Goal: Information Seeking & Learning: Learn about a topic

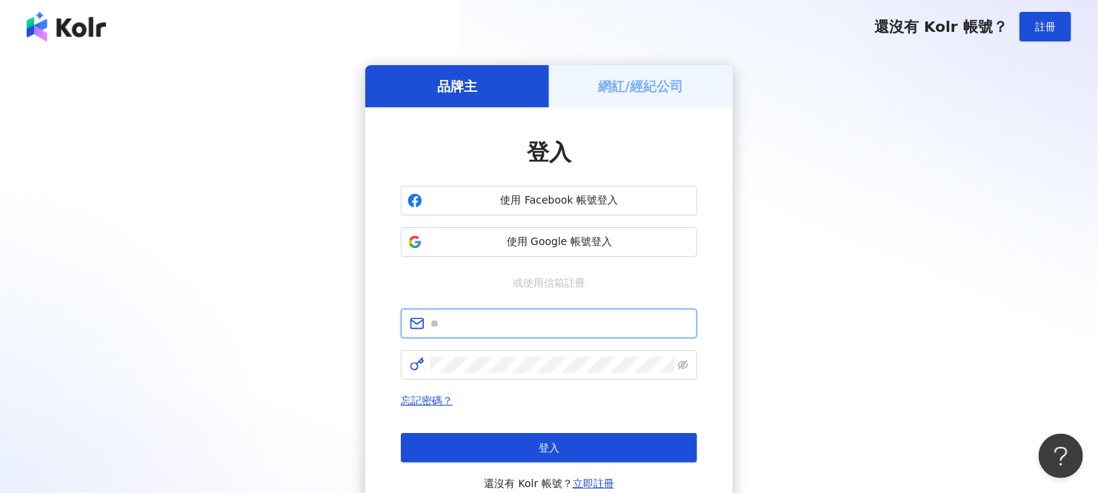
click at [530, 322] on input "text" at bounding box center [559, 324] width 258 height 16
type input "**********"
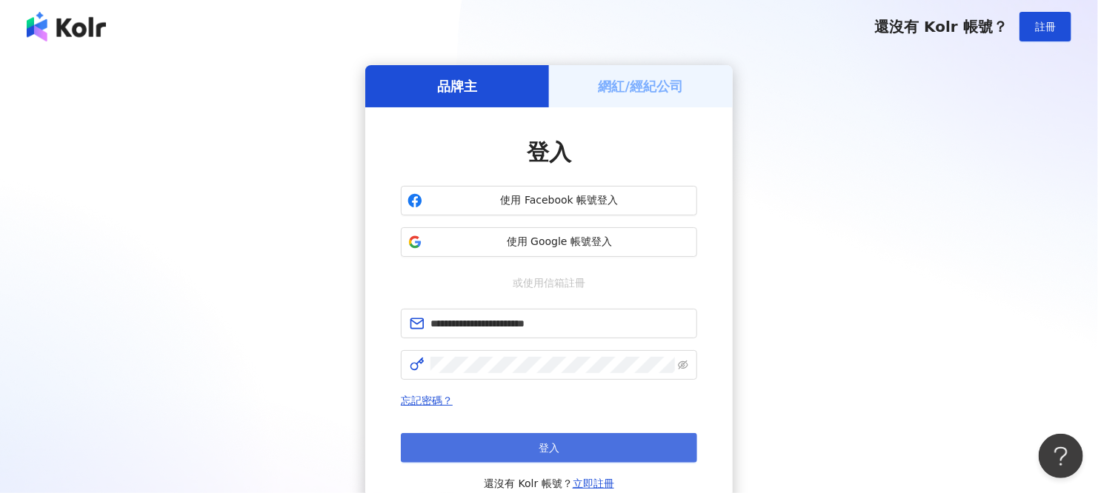
click at [547, 444] on span "登入" at bounding box center [548, 448] width 21 height 12
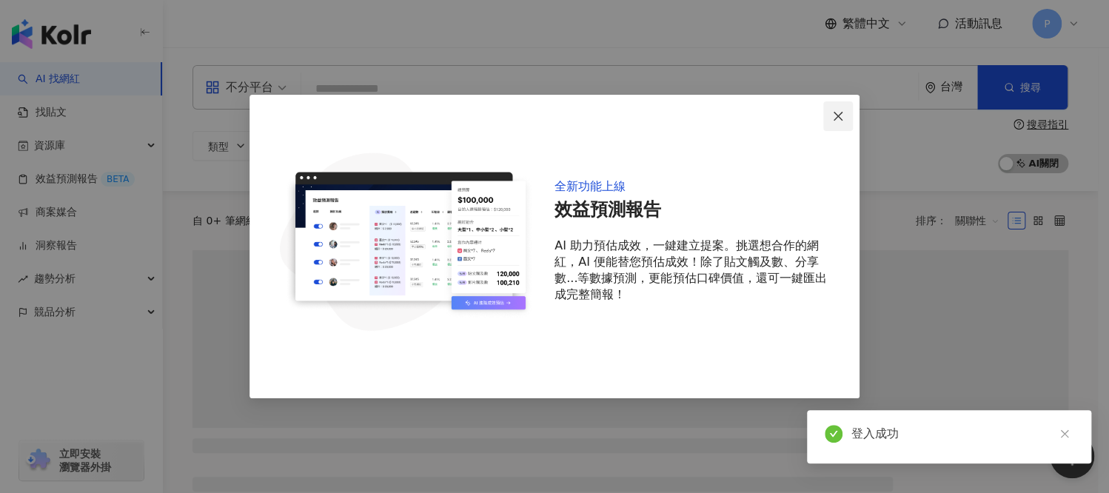
click at [834, 113] on icon "close" at bounding box center [838, 116] width 12 height 12
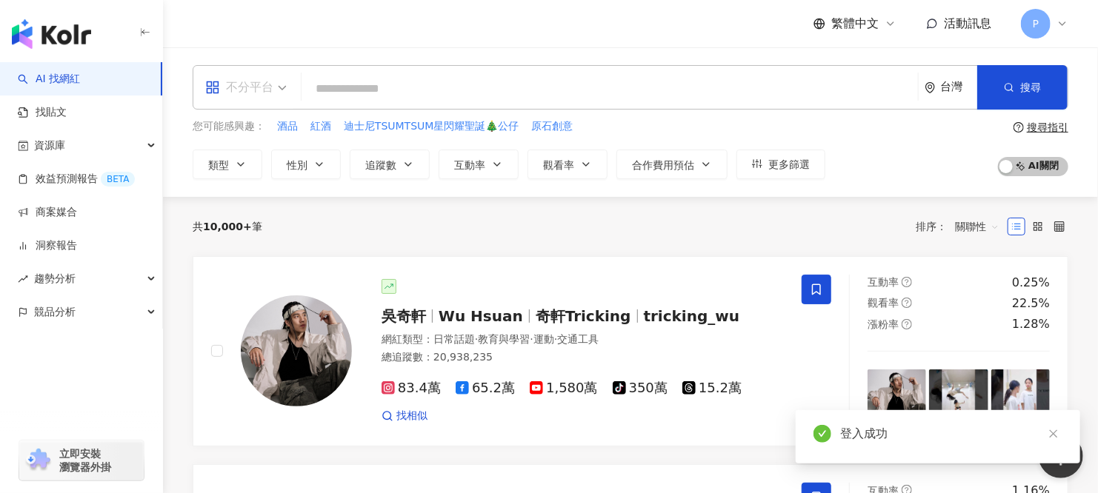
click at [266, 91] on div "不分平台" at bounding box center [239, 88] width 68 height 24
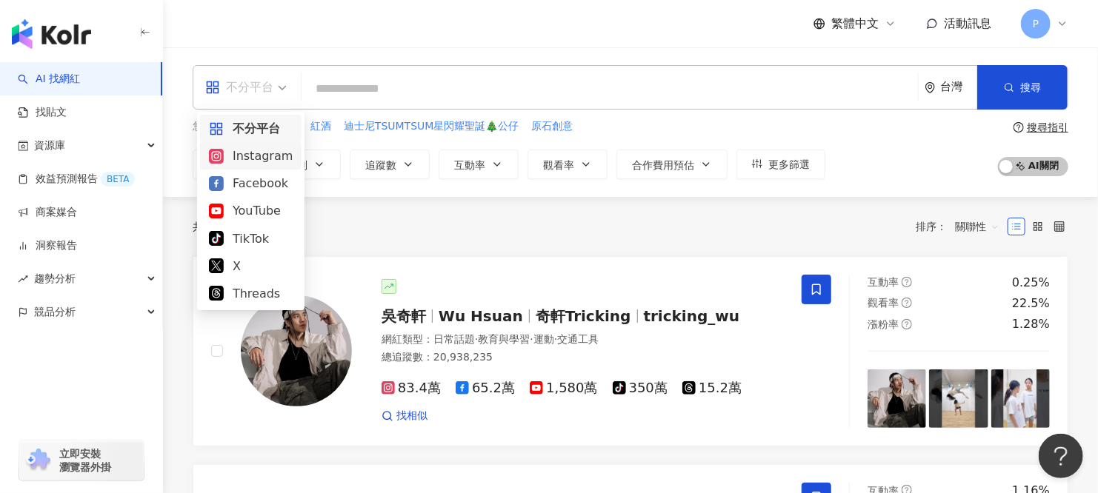
click at [270, 159] on div "Instagram" at bounding box center [251, 156] width 84 height 19
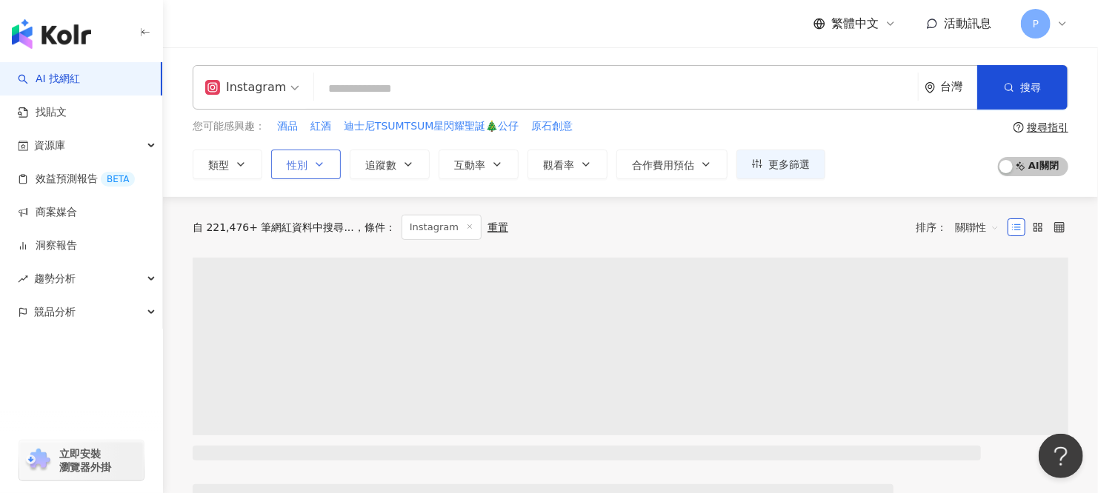
click at [319, 168] on icon "button" at bounding box center [319, 164] width 12 height 12
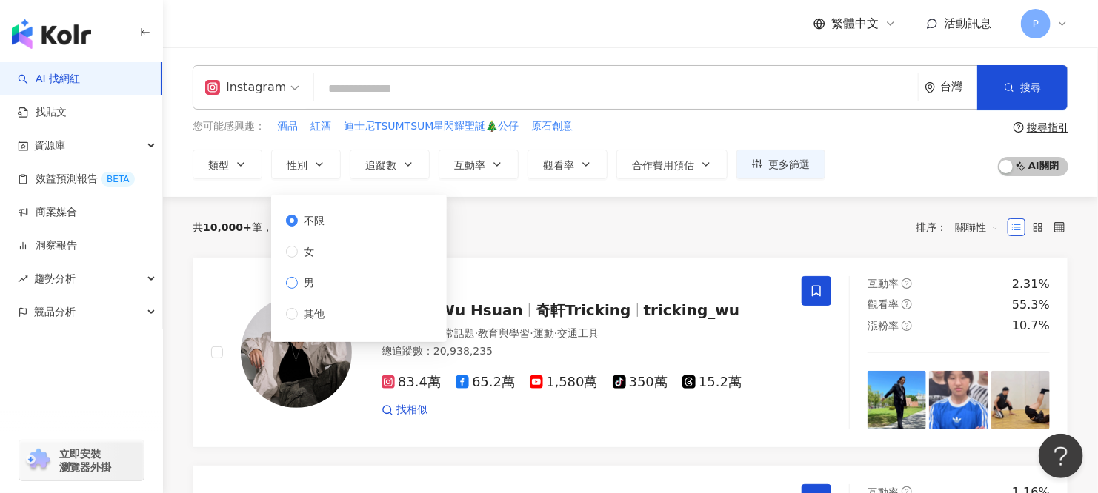
click at [305, 283] on span "男" at bounding box center [309, 283] width 22 height 16
click at [247, 169] on button "類型" at bounding box center [228, 165] width 70 height 30
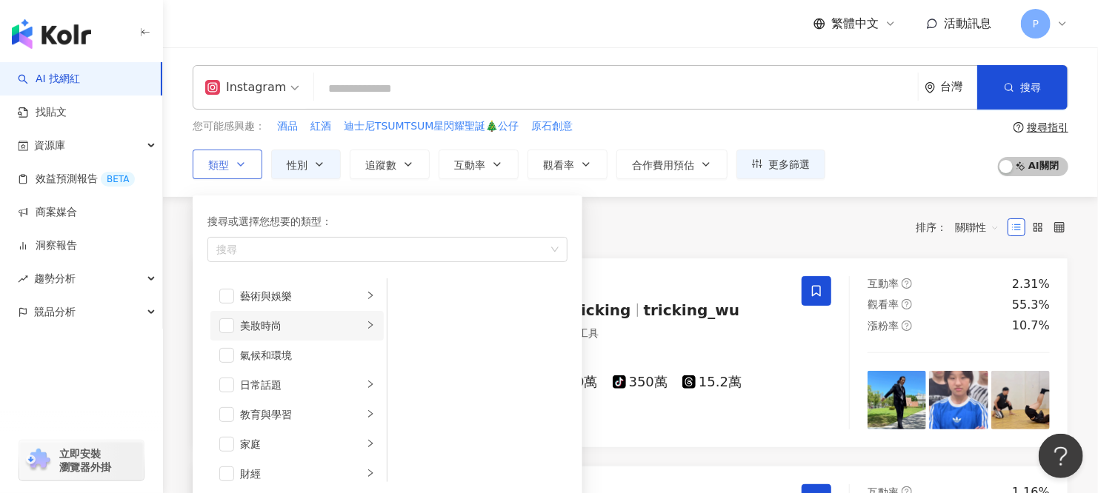
click at [368, 324] on icon "right" at bounding box center [370, 324] width 4 height 7
click at [429, 347] on div "奢侈品" at bounding box center [488, 346] width 136 height 16
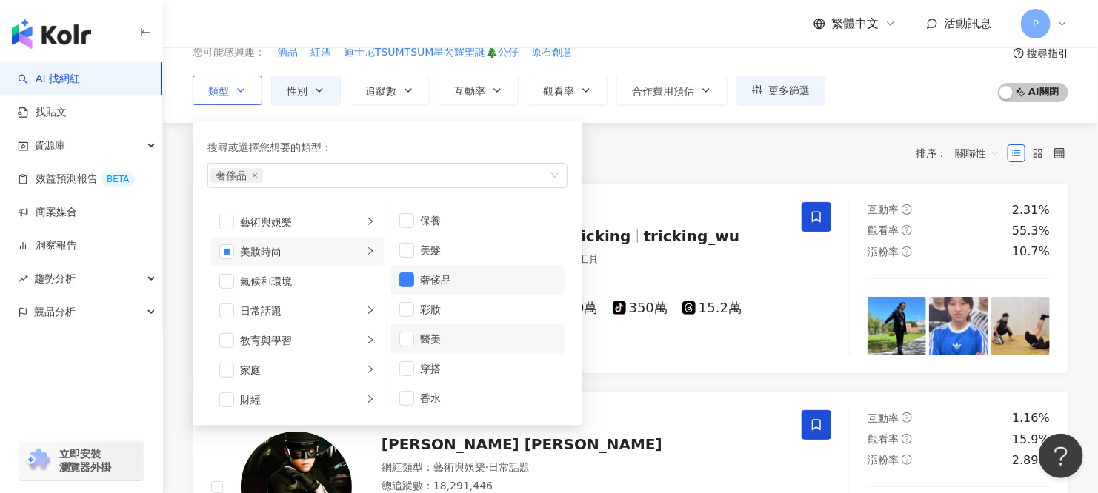
scroll to position [0, 0]
click at [361, 318] on li "日常話題" at bounding box center [296, 311] width 173 height 30
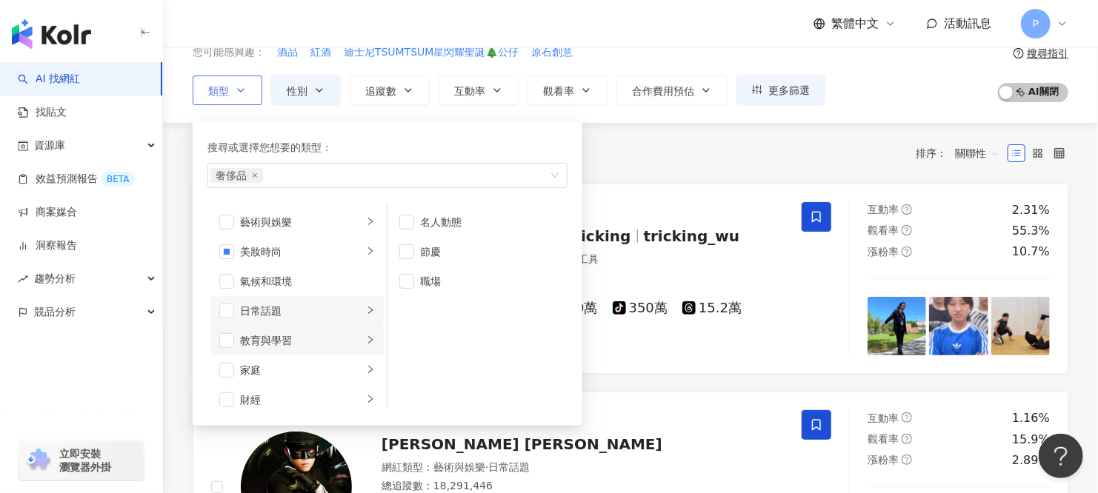
click at [366, 338] on icon "right" at bounding box center [370, 340] width 9 height 9
click at [366, 363] on div "button" at bounding box center [370, 370] width 9 height 14
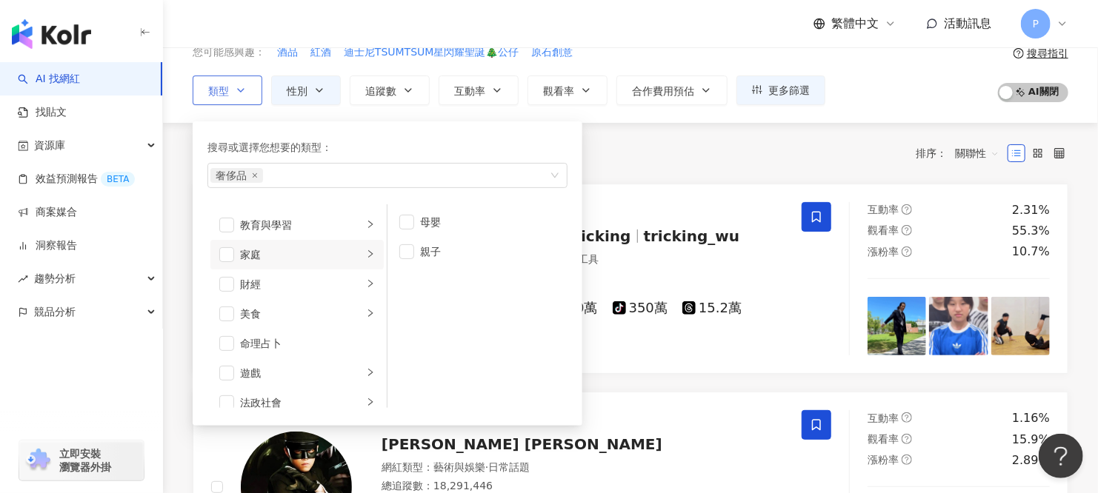
scroll to position [148, 0]
click at [366, 283] on icon "right" at bounding box center [370, 280] width 9 height 9
click at [357, 260] on li "財經" at bounding box center [296, 252] width 173 height 30
click at [353, 267] on li "影視娛樂" at bounding box center [296, 282] width 173 height 30
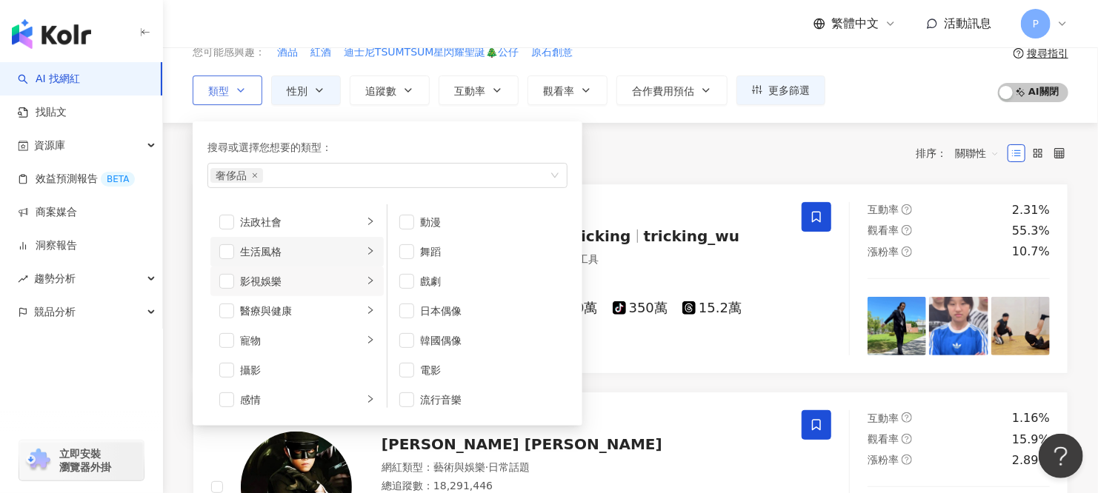
click at [366, 254] on icon "right" at bounding box center [370, 251] width 9 height 9
click at [366, 278] on icon "right" at bounding box center [370, 280] width 9 height 9
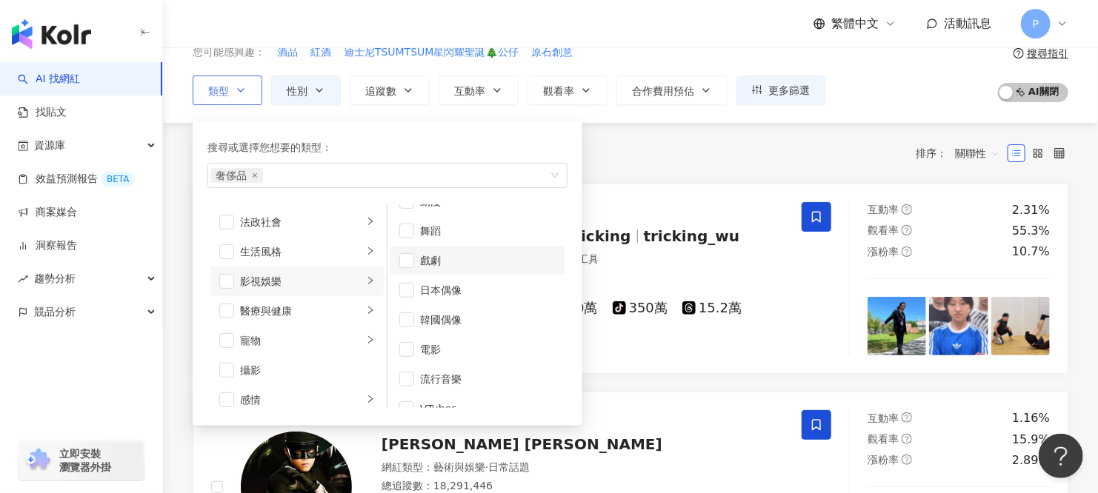
scroll to position [39, 0]
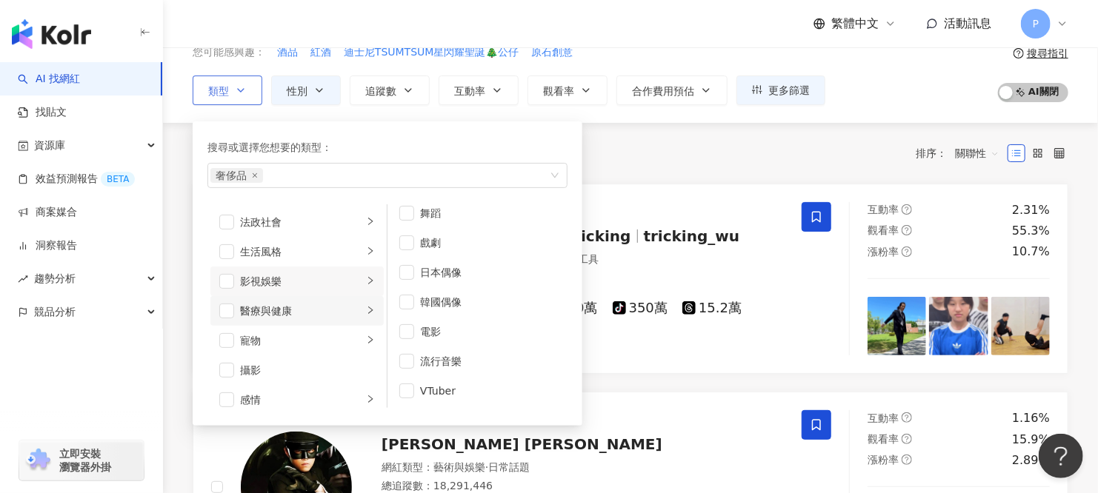
click at [364, 304] on li "醫療與健康" at bounding box center [296, 311] width 173 height 30
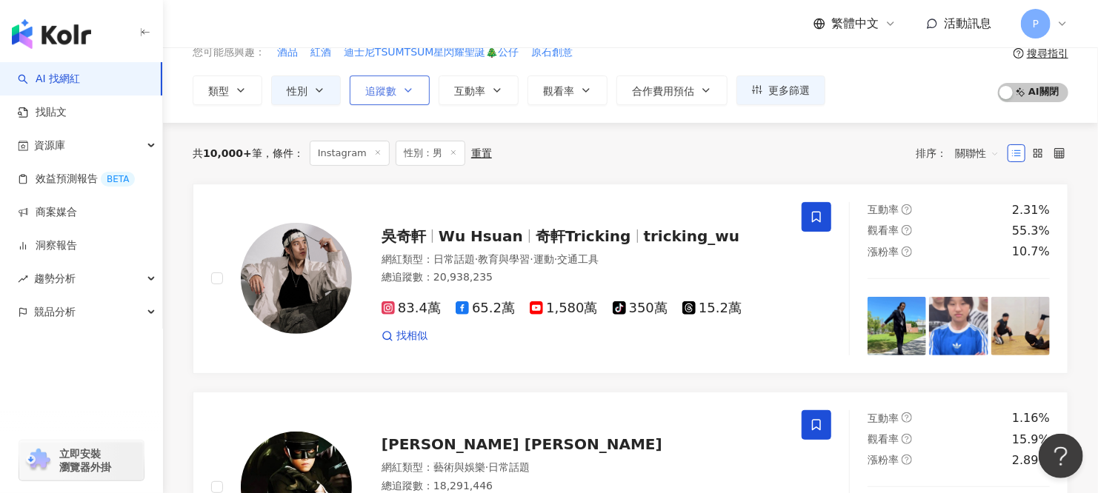
click at [373, 87] on span "追蹤數" at bounding box center [380, 91] width 31 height 12
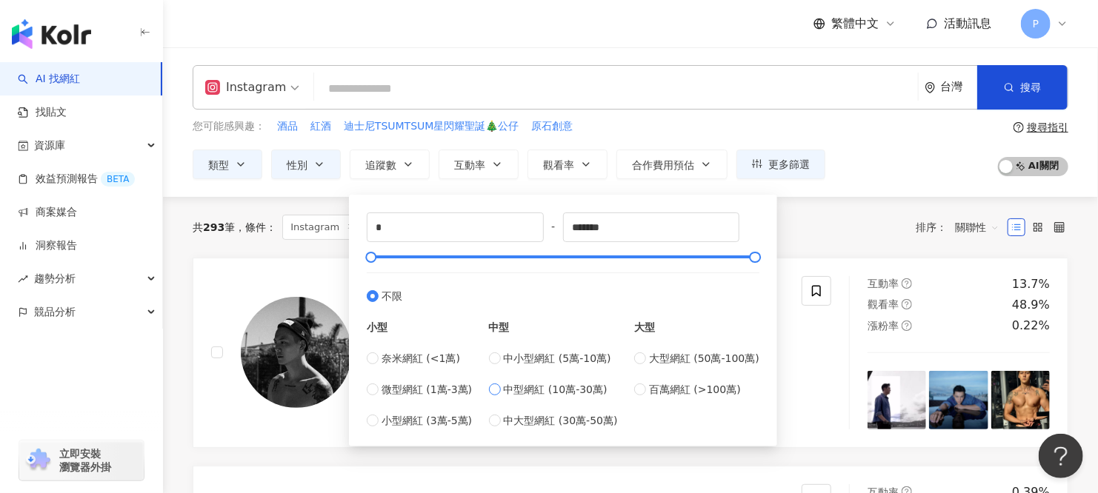
click at [566, 396] on span "中型網紅 (10萬-30萬)" at bounding box center [556, 389] width 104 height 16
type input "******"
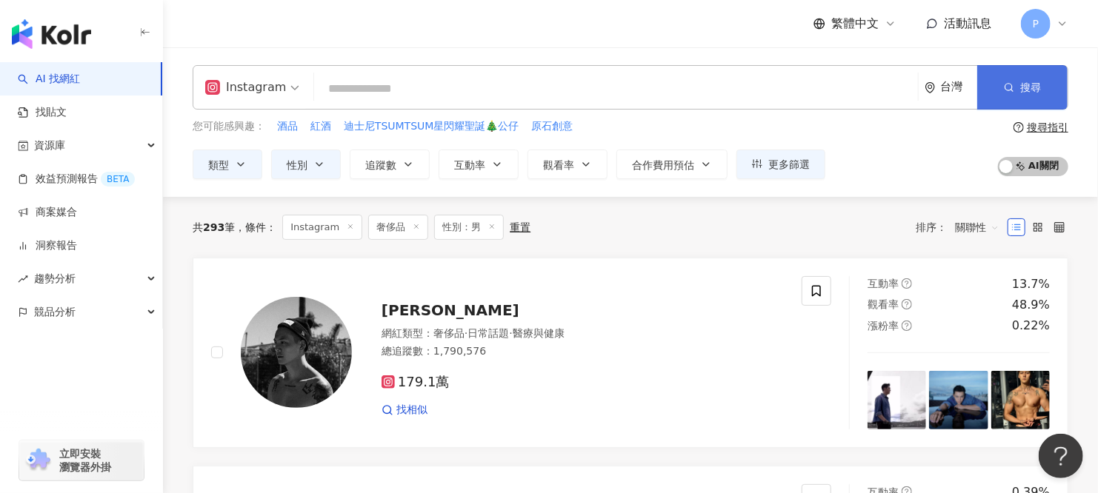
click at [1014, 77] on button "搜尋" at bounding box center [1022, 87] width 90 height 44
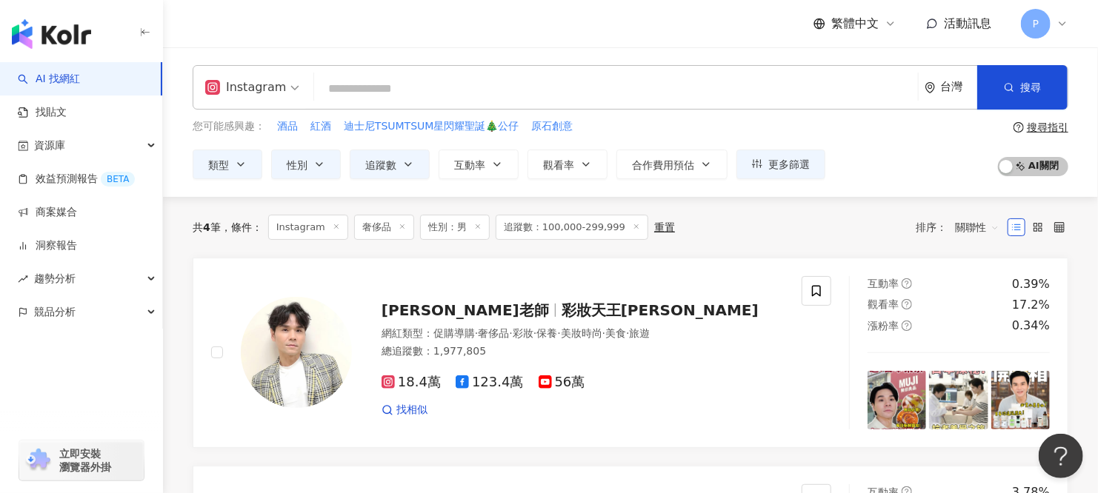
click at [402, 227] on icon at bounding box center [401, 226] width 7 height 7
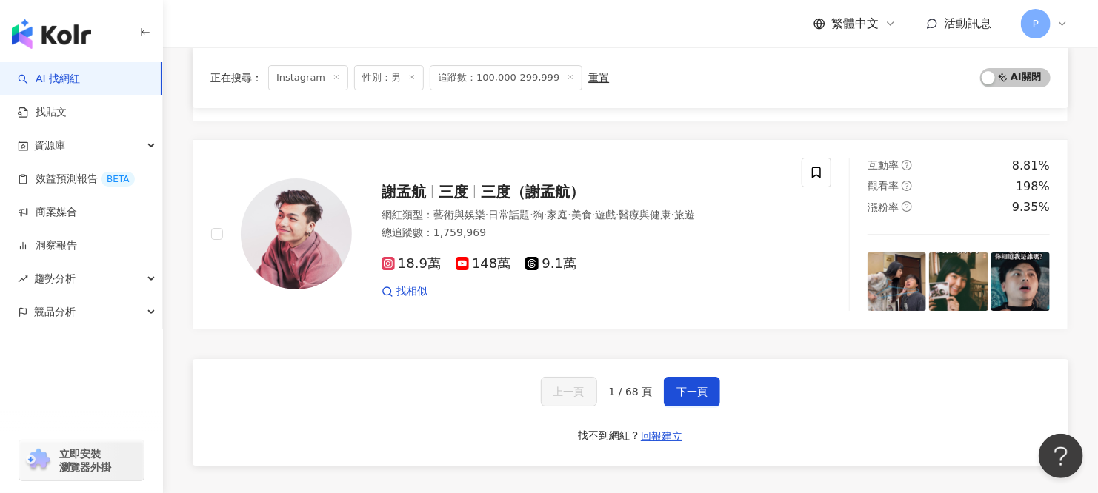
scroll to position [2518, 0]
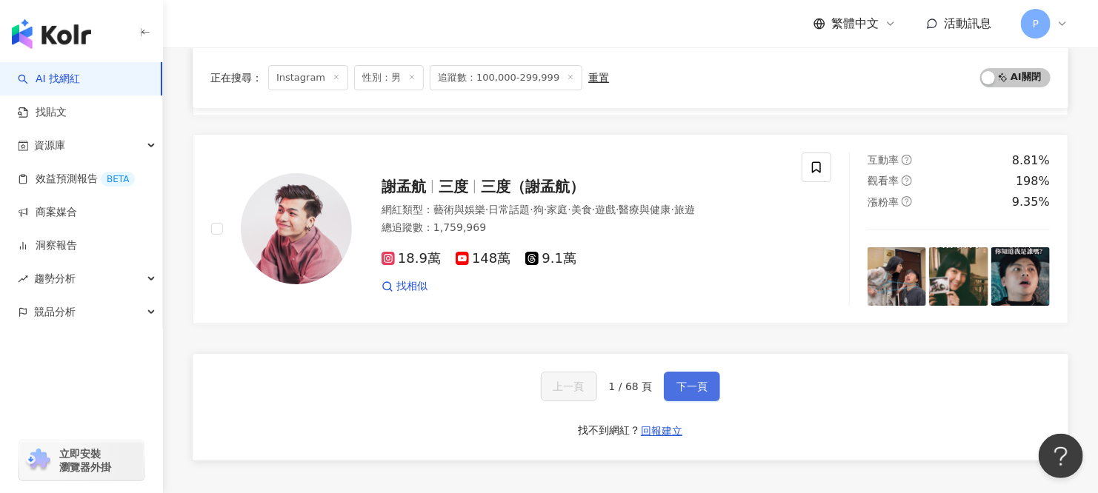
click at [711, 372] on button "下一頁" at bounding box center [692, 387] width 56 height 30
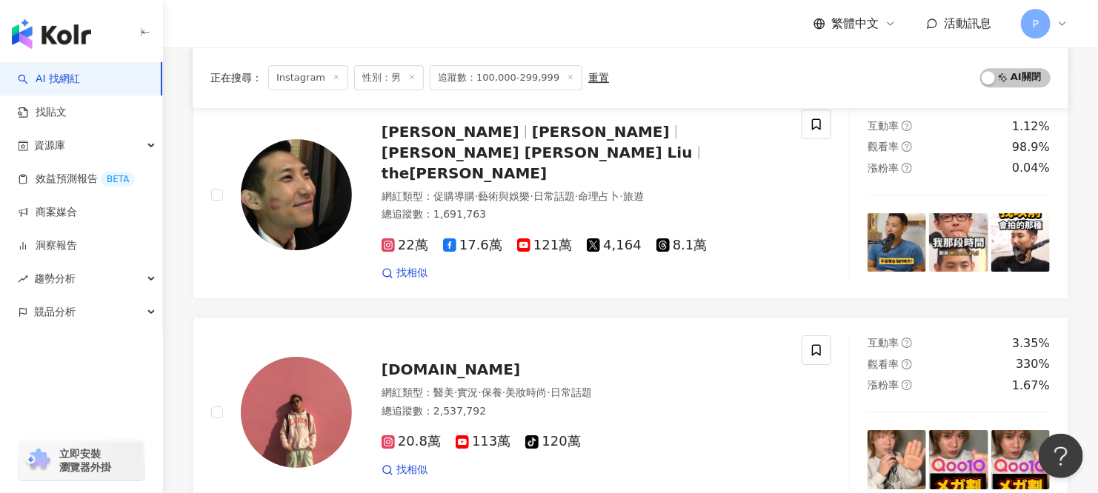
scroll to position [2625, 0]
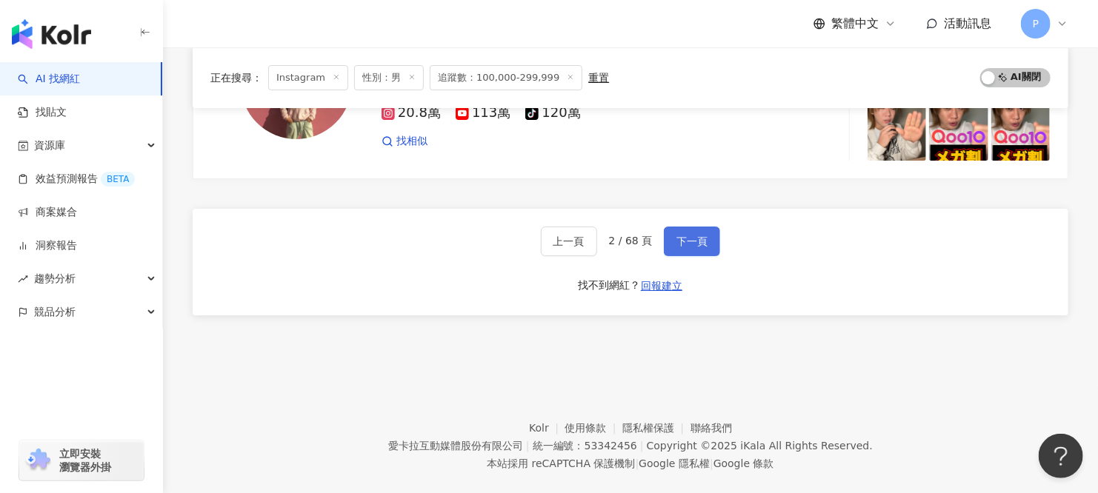
click at [678, 227] on button "下一頁" at bounding box center [692, 242] width 56 height 30
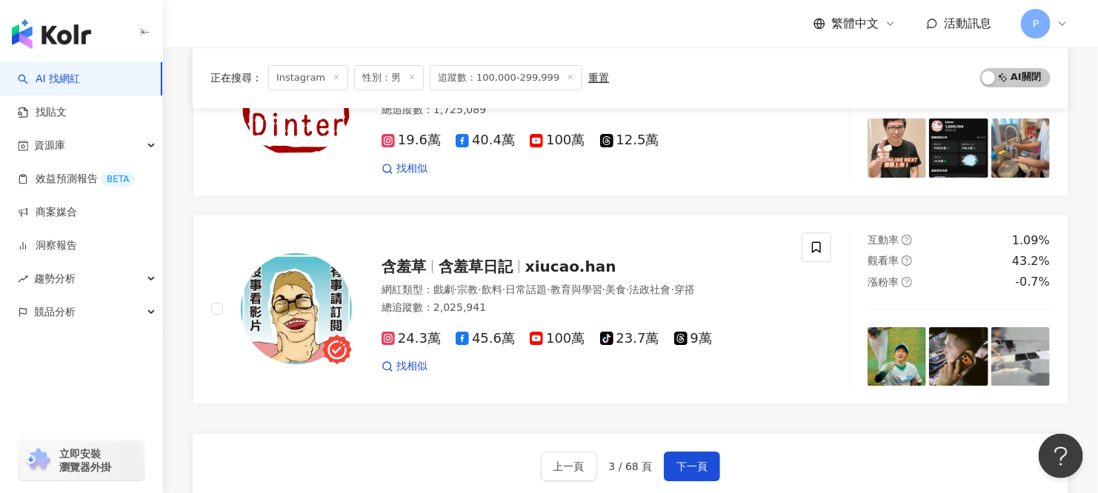
scroll to position [2357, 0]
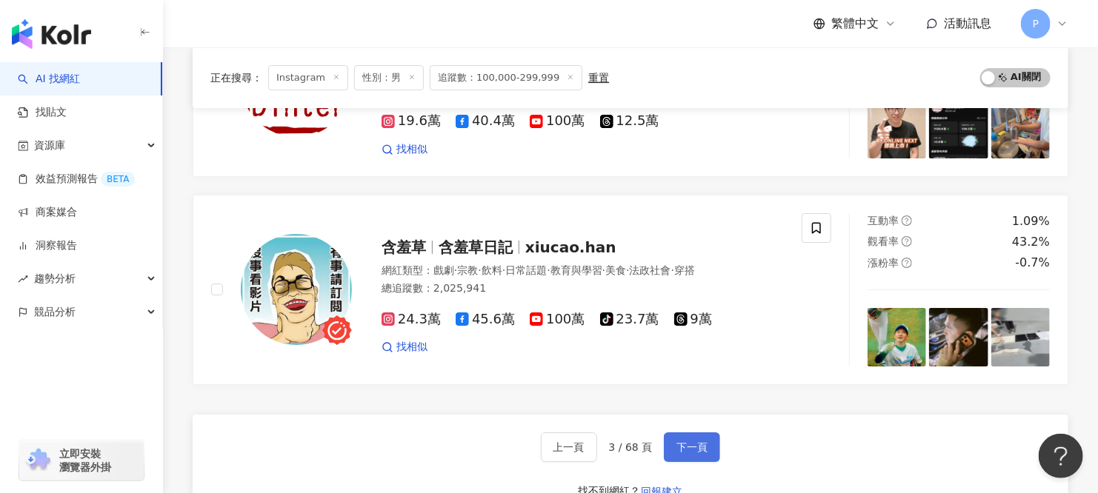
click at [678, 451] on button "下一頁" at bounding box center [692, 448] width 56 height 30
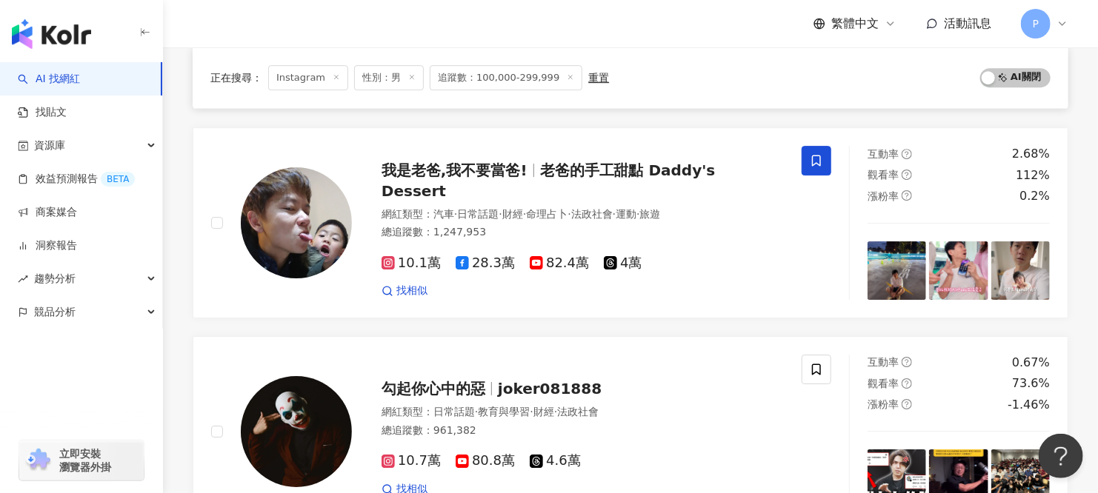
scroll to position [2477, 0]
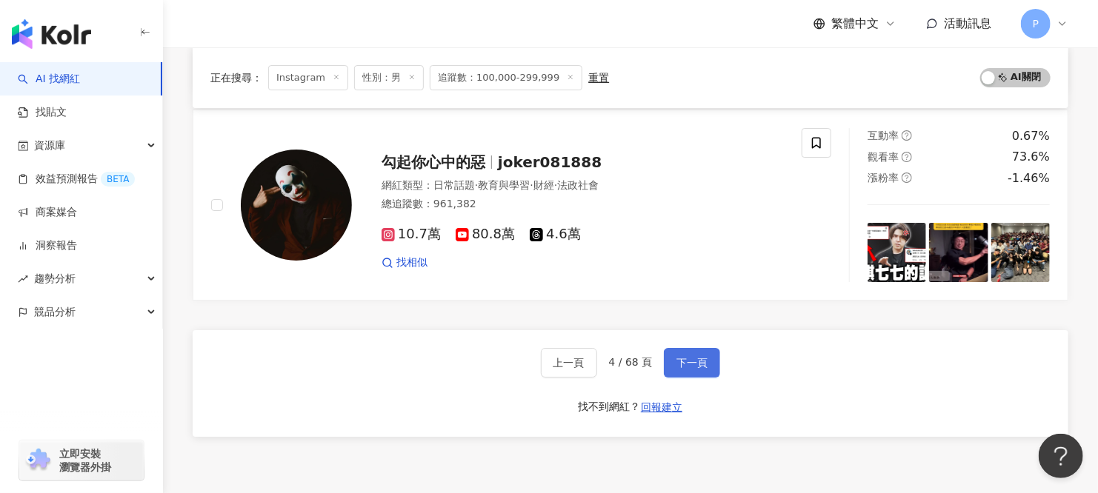
click at [688, 357] on span "下一頁" at bounding box center [691, 363] width 31 height 12
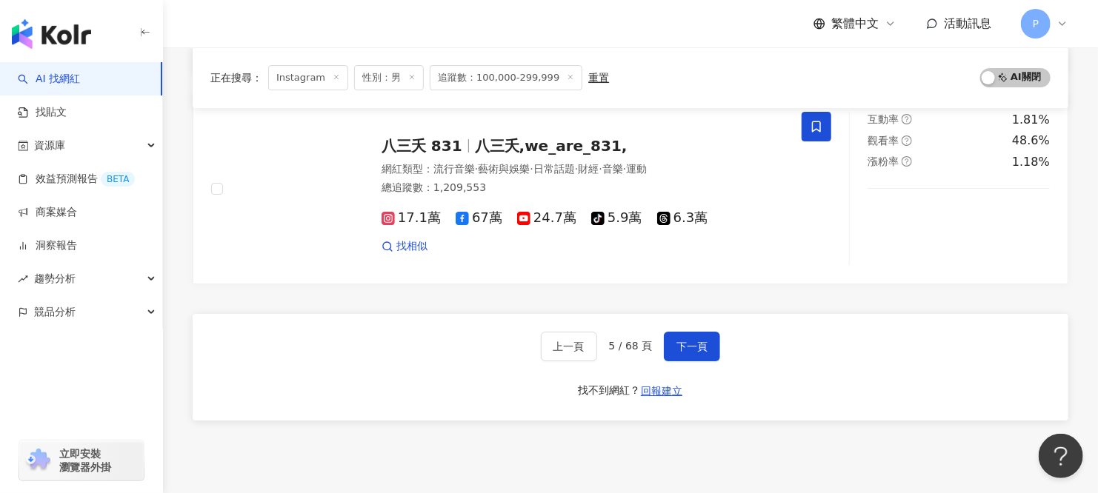
scroll to position [2518, 0]
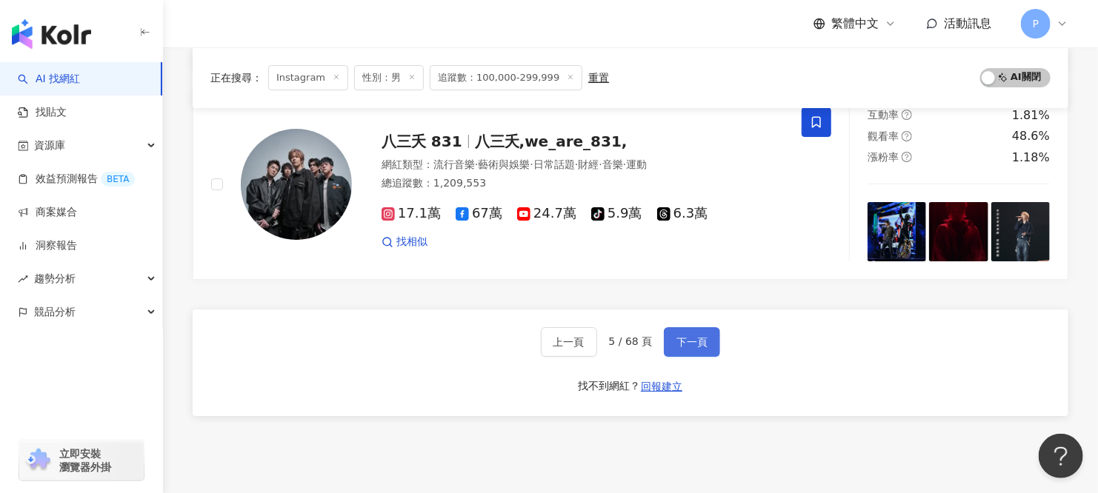
click at [705, 338] on span "下一頁" at bounding box center [691, 342] width 31 height 12
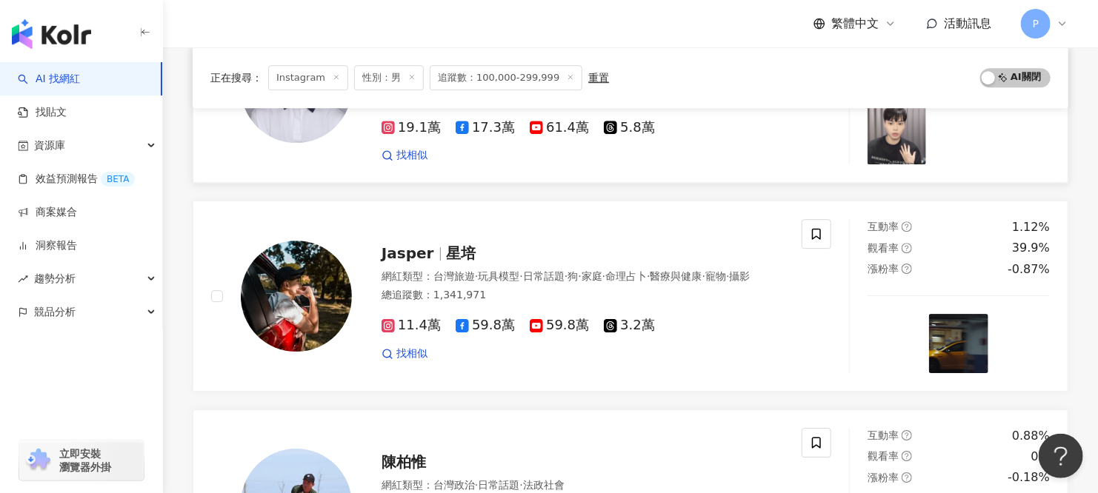
scroll to position [2222, 0]
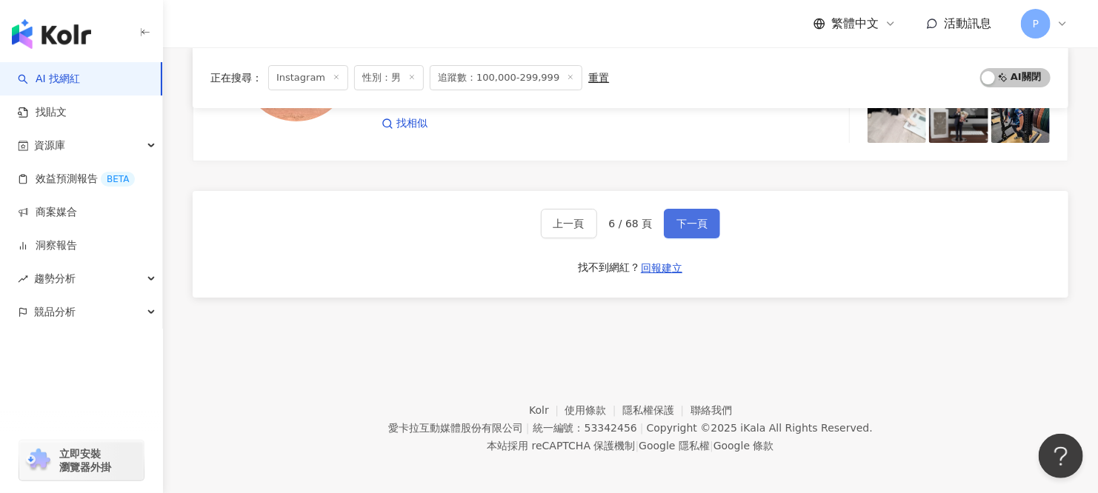
click at [707, 226] on button "下一頁" at bounding box center [692, 224] width 56 height 30
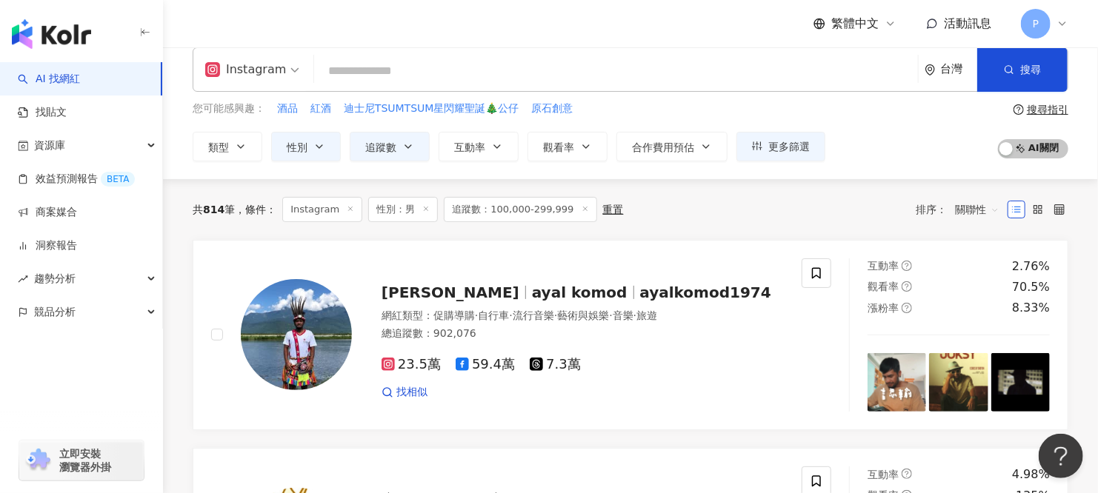
scroll to position [0, 0]
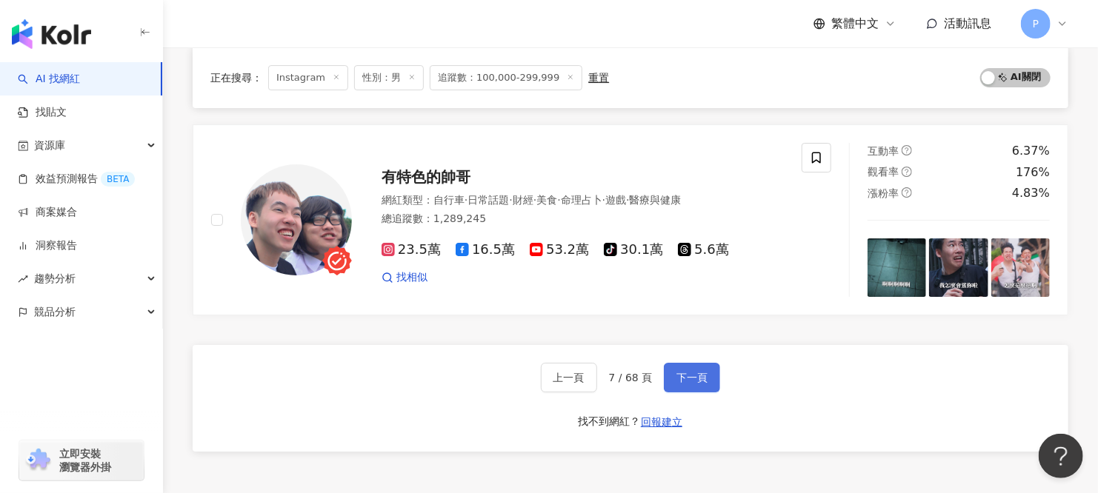
click at [704, 372] on span "下一頁" at bounding box center [691, 378] width 31 height 12
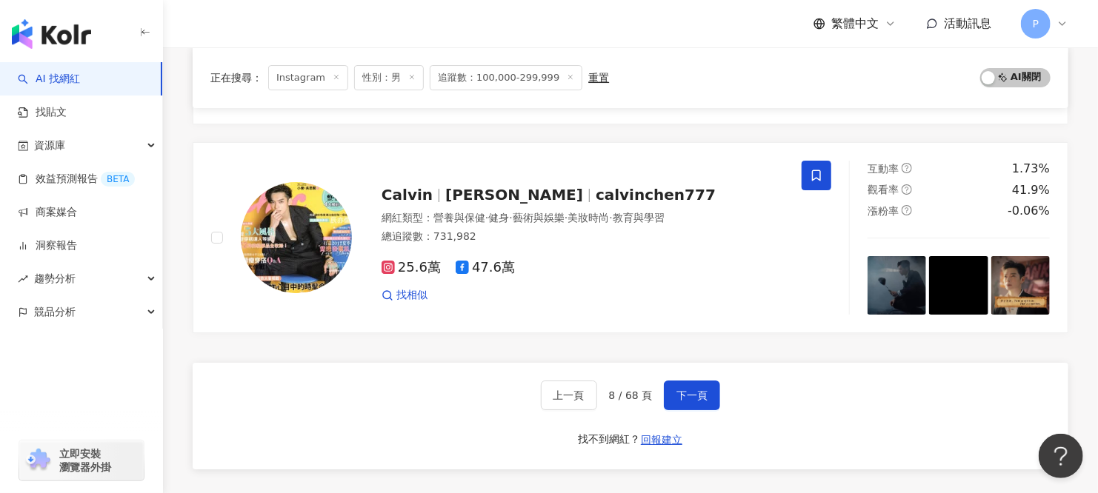
scroll to position [2592, 0]
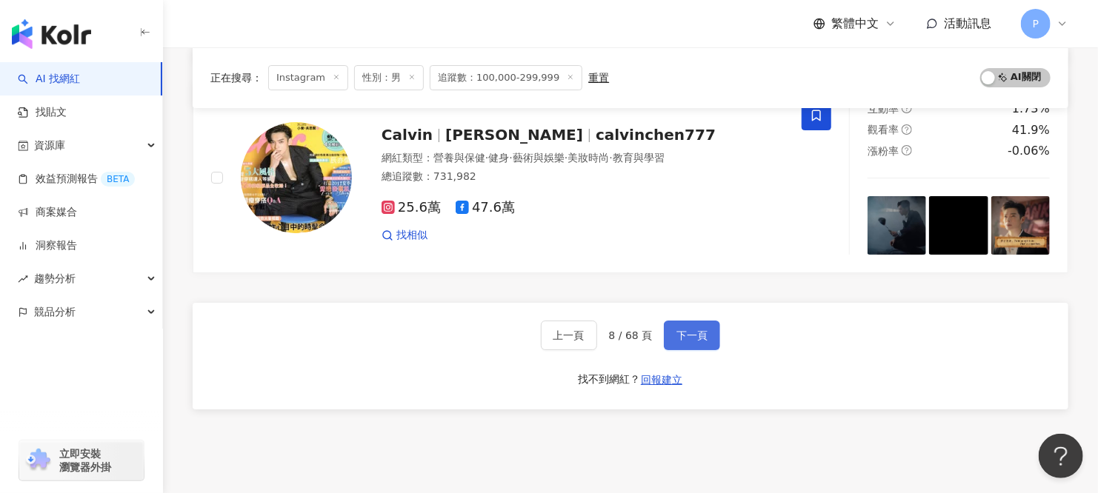
click at [696, 336] on span "下一頁" at bounding box center [691, 336] width 31 height 12
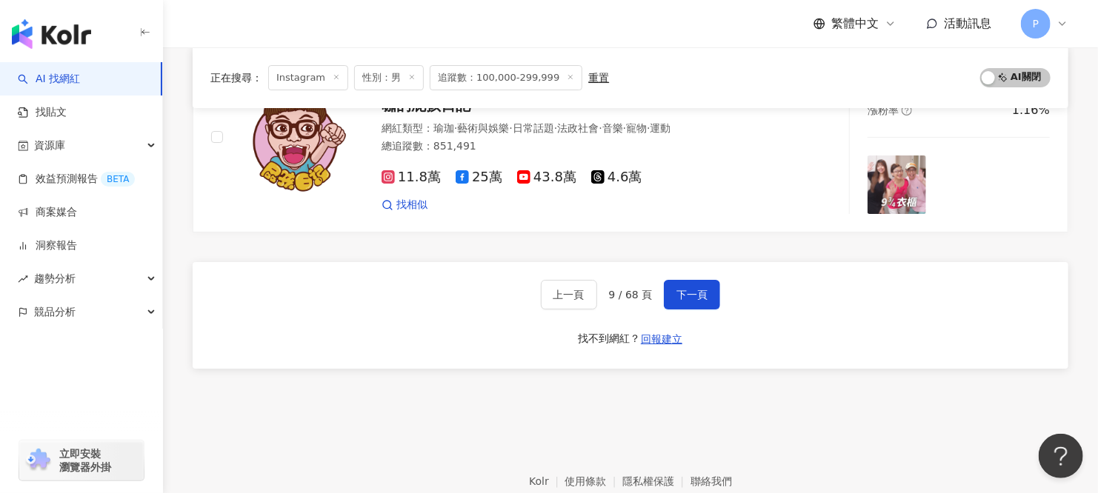
scroll to position [2518, 0]
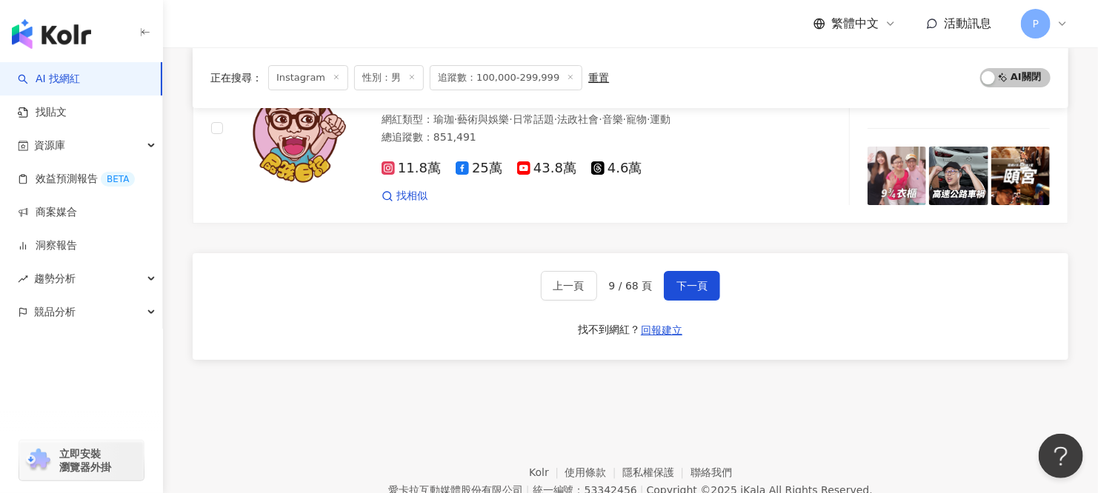
click at [723, 287] on div "上一頁 9 / 68 頁 下一頁 找不到網紅？ 回報建立" at bounding box center [630, 306] width 875 height 107
click at [706, 287] on button "下一頁" at bounding box center [692, 286] width 56 height 30
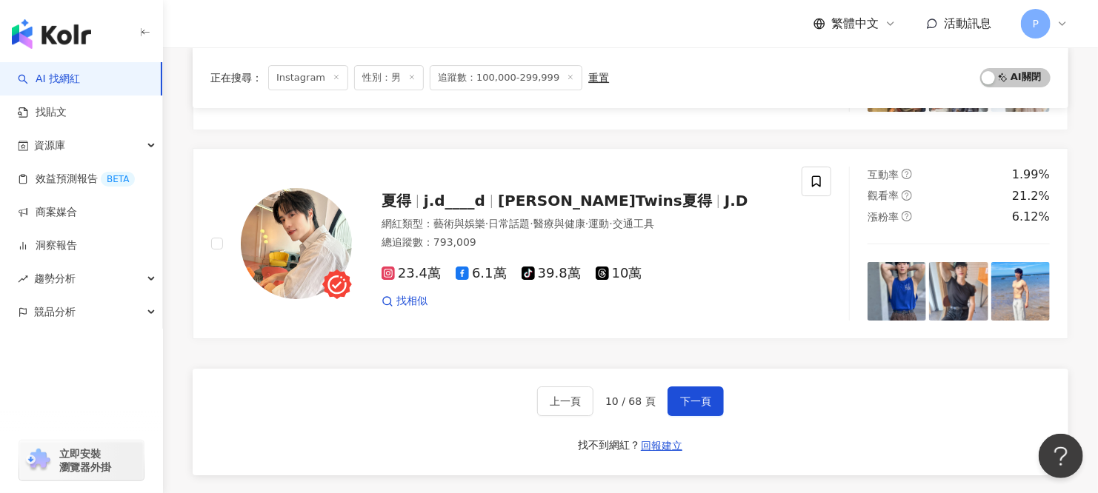
scroll to position [2444, 0]
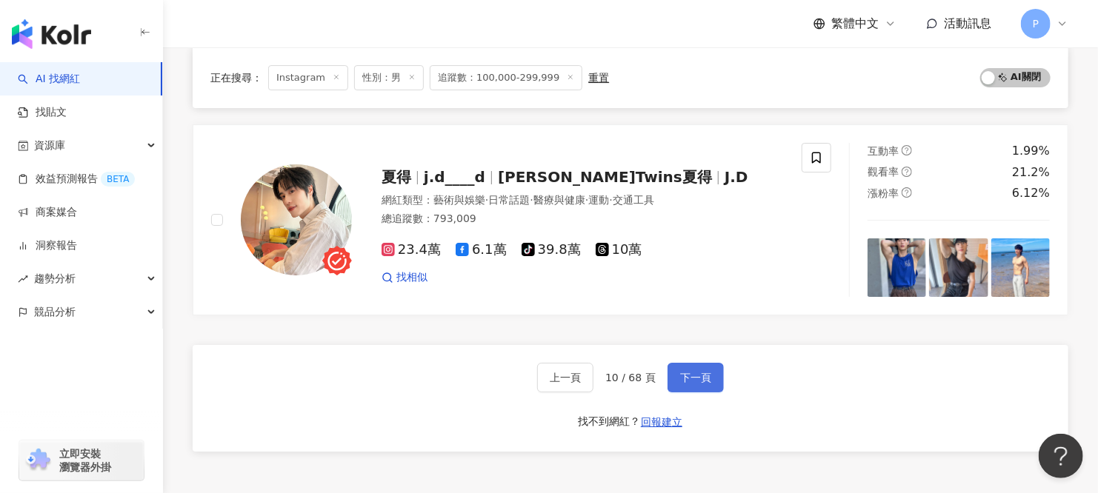
click at [696, 372] on span "下一頁" at bounding box center [695, 378] width 31 height 12
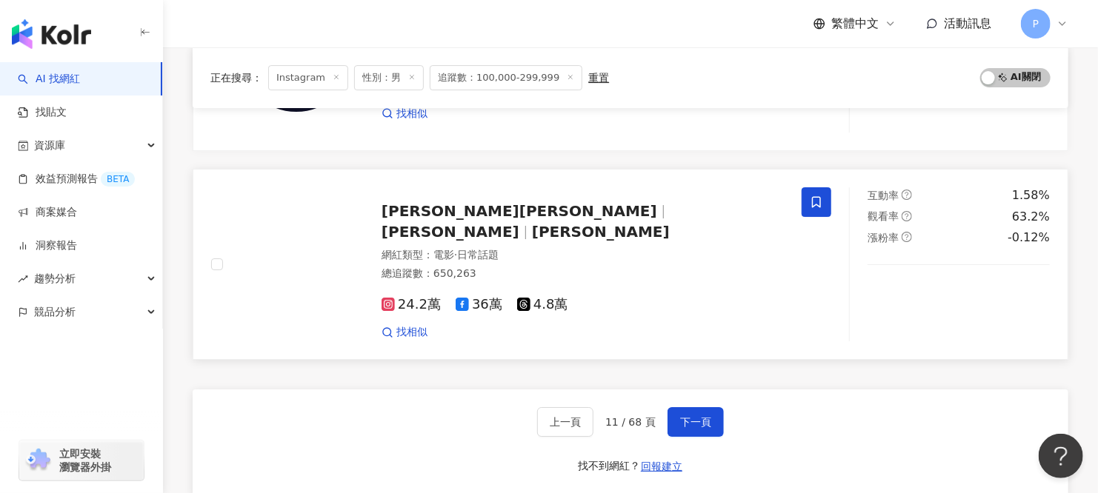
scroll to position [2474, 0]
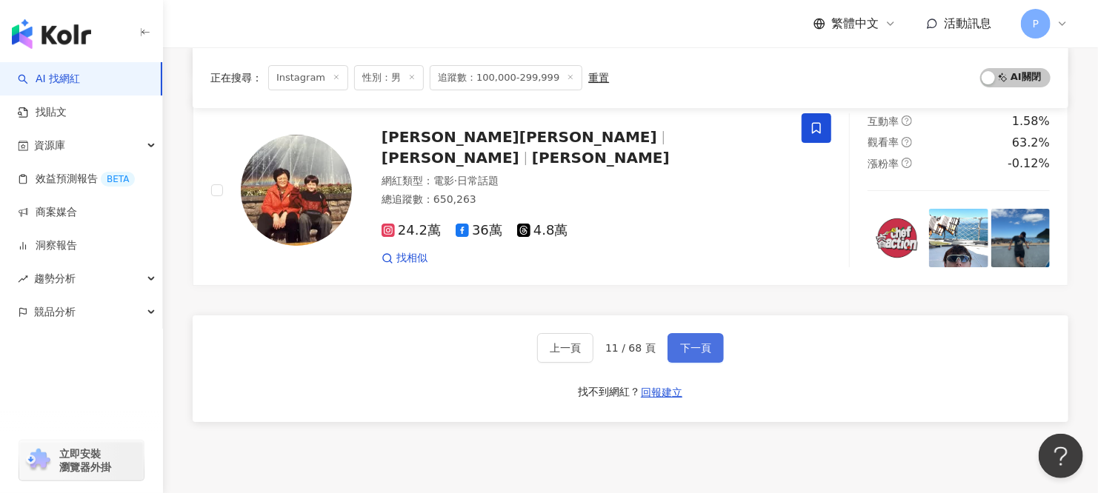
click at [709, 333] on button "下一頁" at bounding box center [695, 348] width 56 height 30
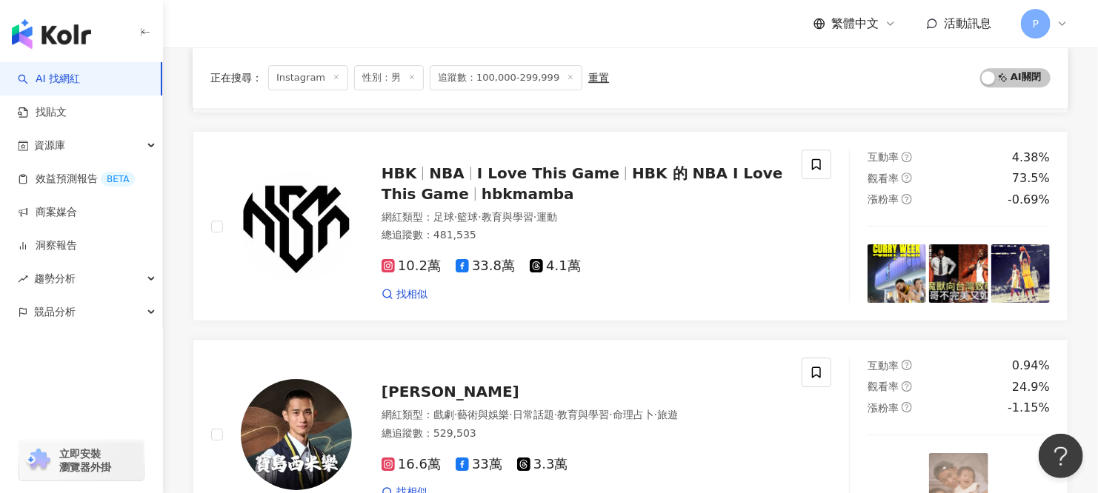
scroll to position [2580, 0]
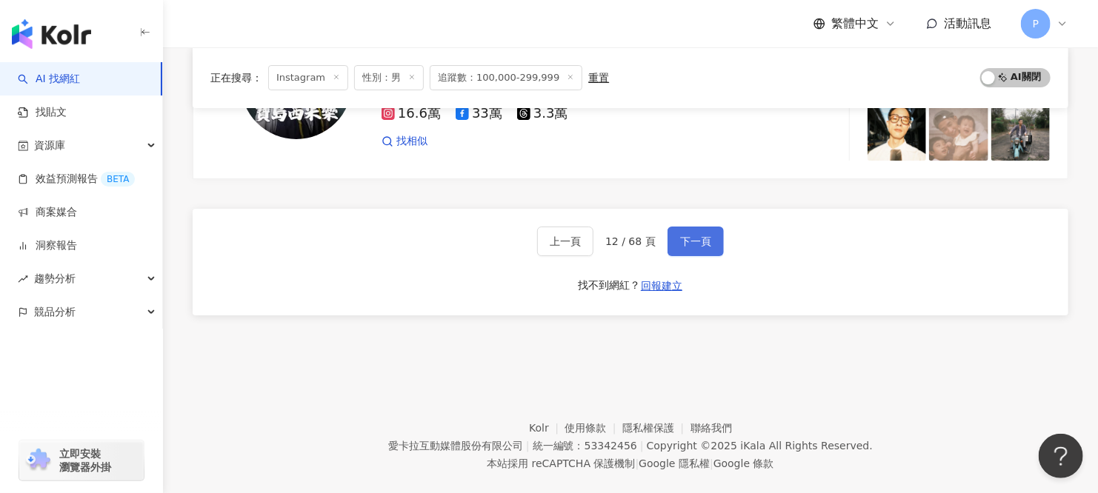
drag, startPoint x: 699, startPoint y: 213, endPoint x: 693, endPoint y: 224, distance: 12.6
click at [699, 236] on span "下一頁" at bounding box center [695, 242] width 31 height 12
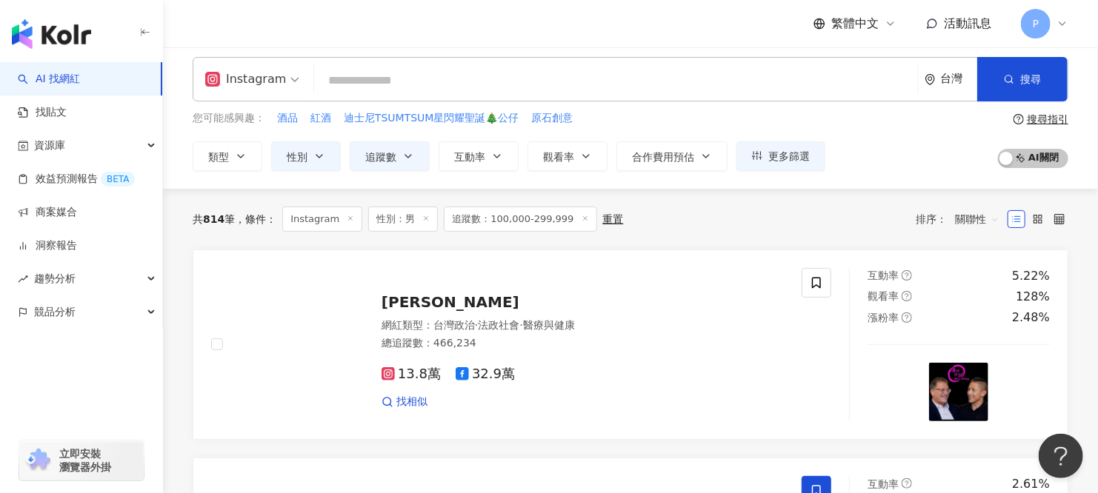
scroll to position [0, 0]
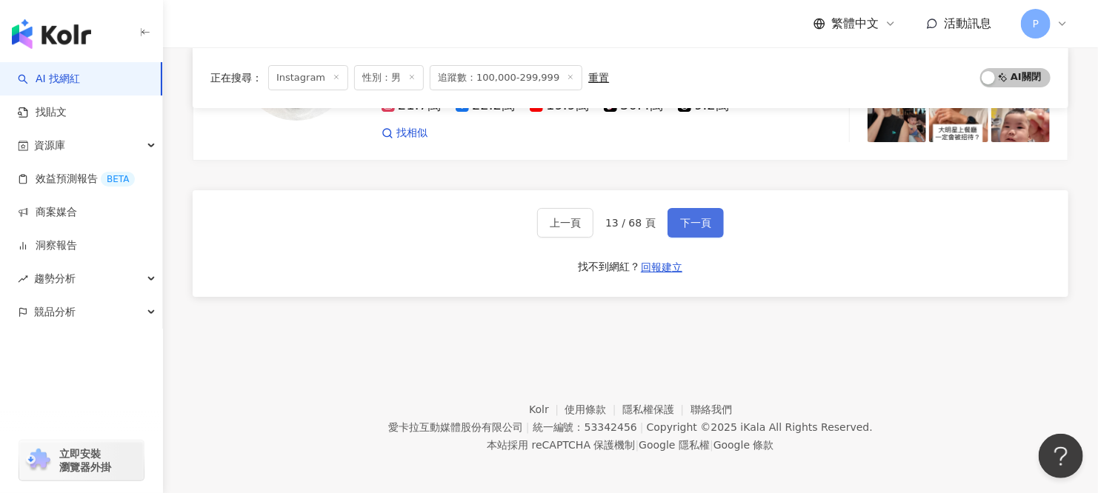
click at [699, 217] on span "下一頁" at bounding box center [695, 223] width 31 height 12
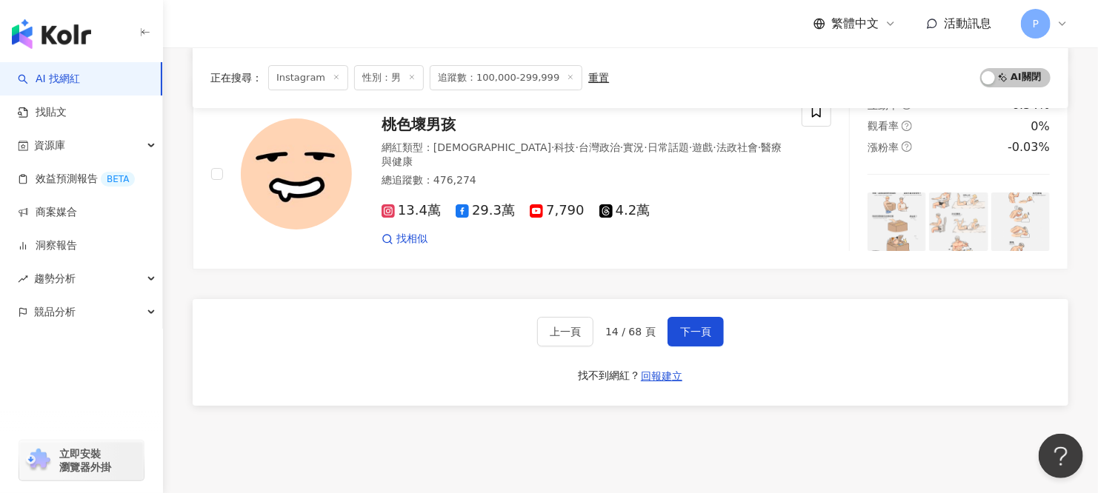
scroll to position [2502, 0]
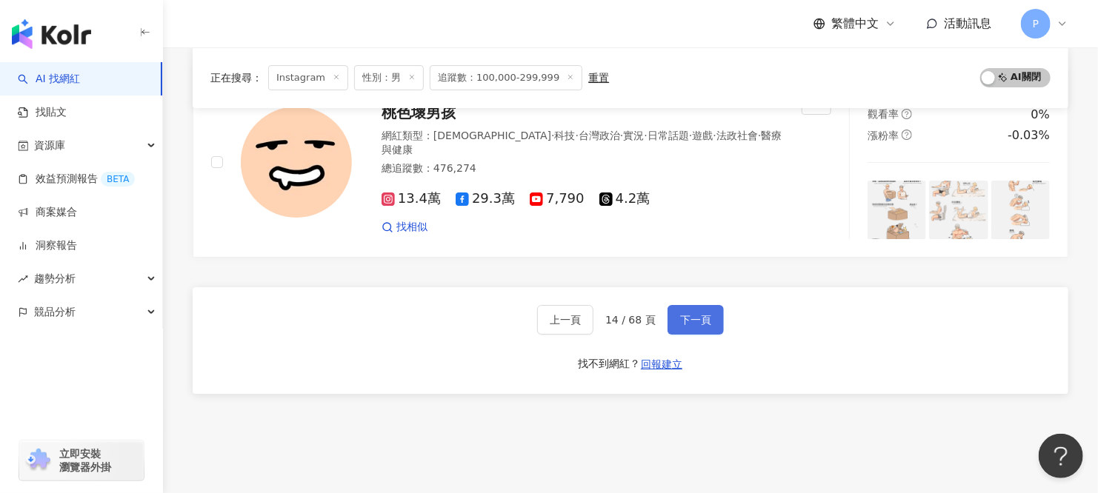
click at [688, 314] on span "下一頁" at bounding box center [695, 320] width 31 height 12
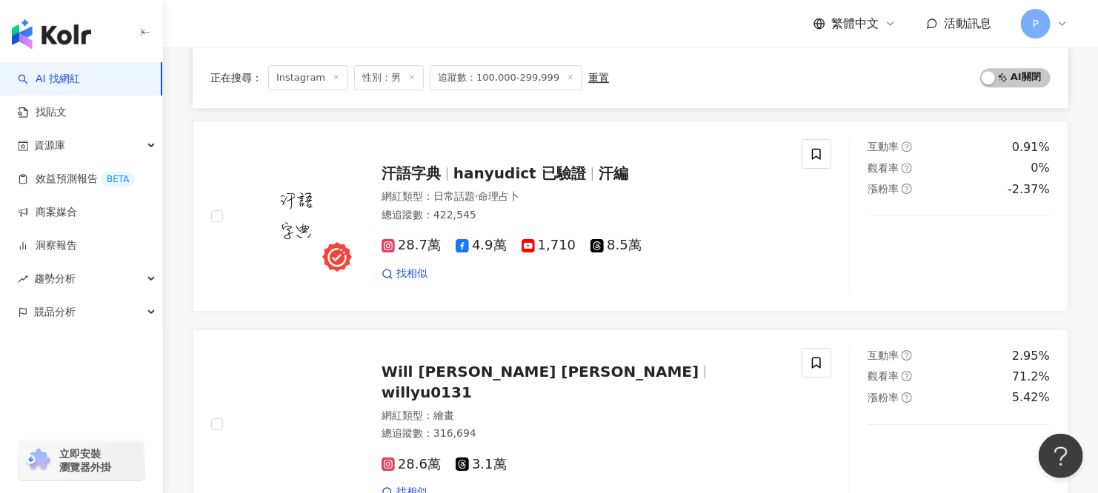
scroll to position [2580, 0]
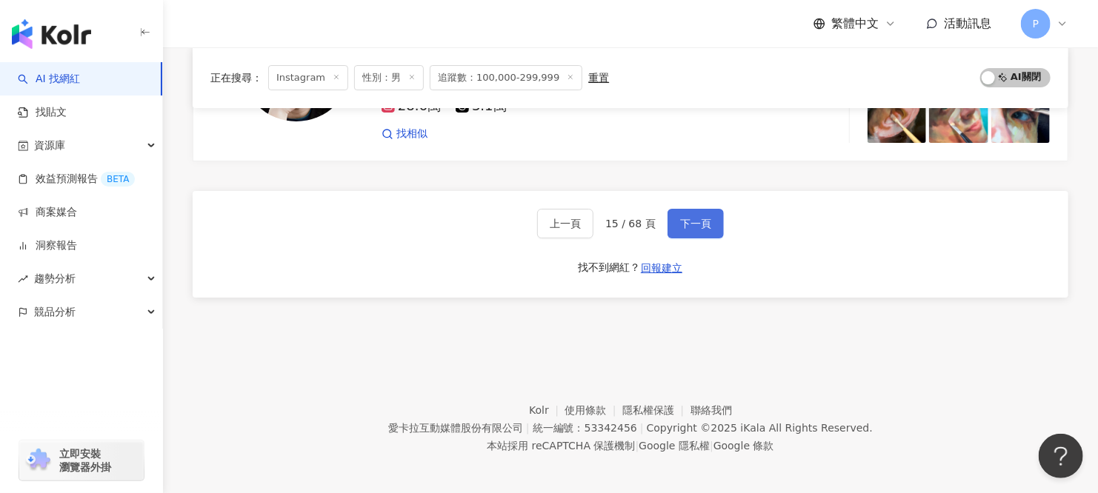
click at [680, 218] on span "下一頁" at bounding box center [695, 224] width 31 height 12
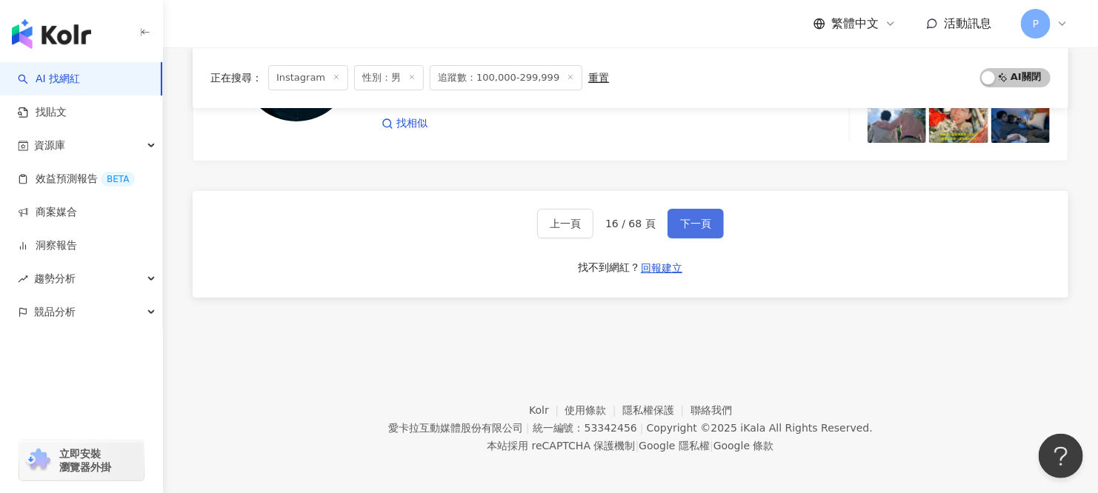
click at [673, 209] on button "下一頁" at bounding box center [695, 224] width 56 height 30
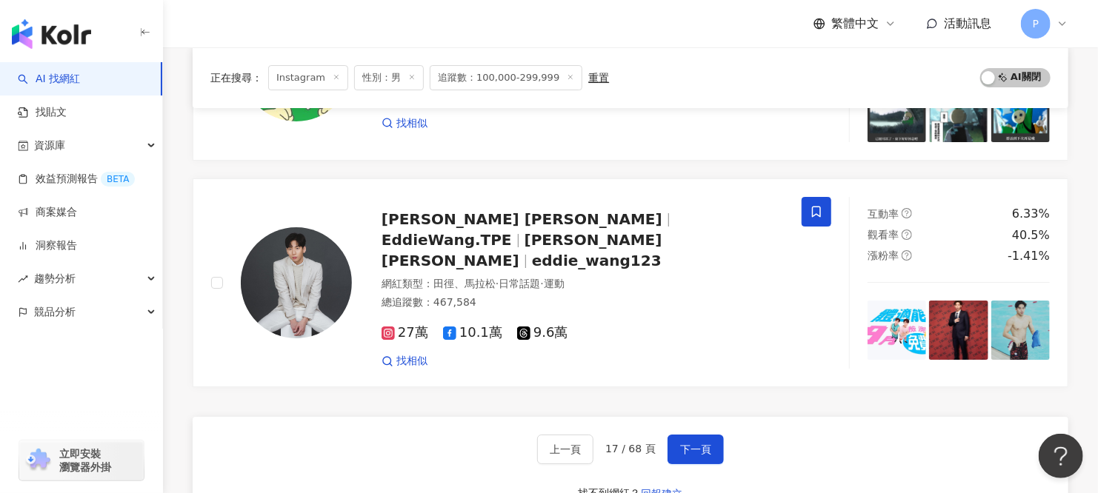
scroll to position [2666, 0]
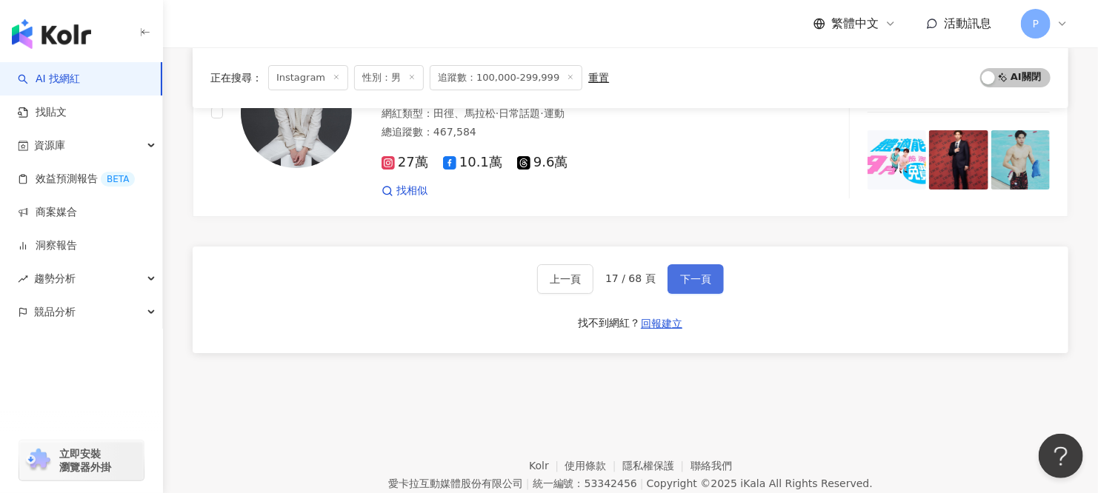
click at [667, 264] on button "下一頁" at bounding box center [695, 279] width 56 height 30
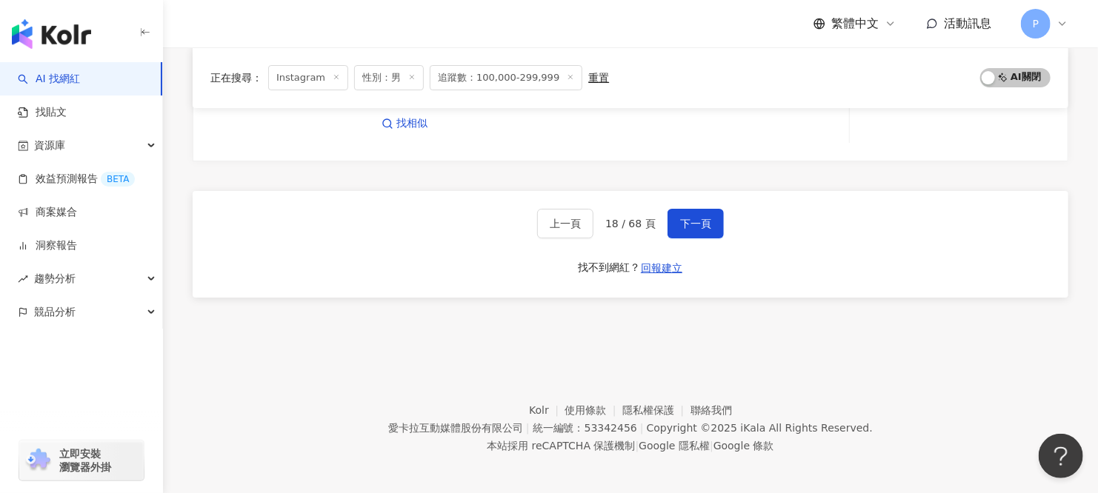
scroll to position [2612, 0]
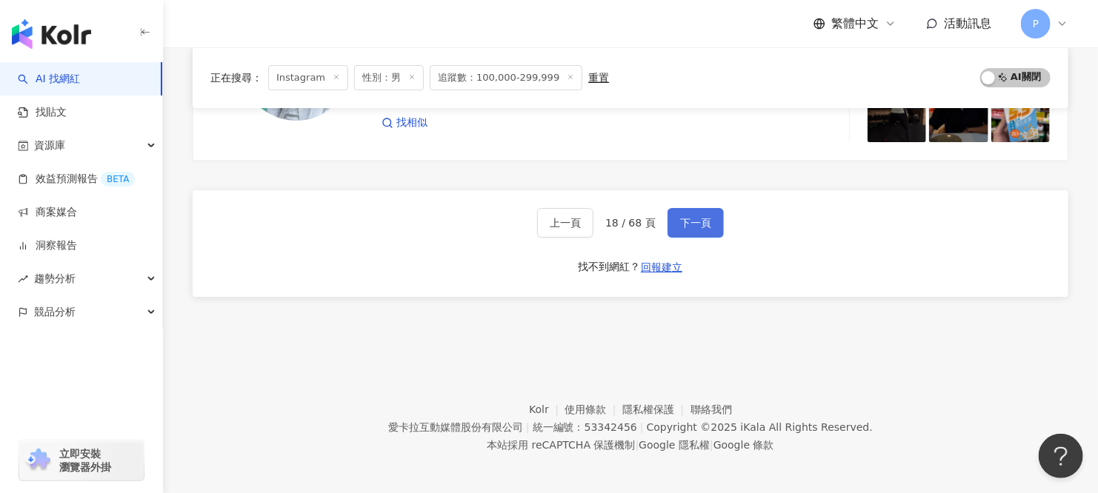
click at [702, 220] on span "下一頁" at bounding box center [695, 223] width 31 height 12
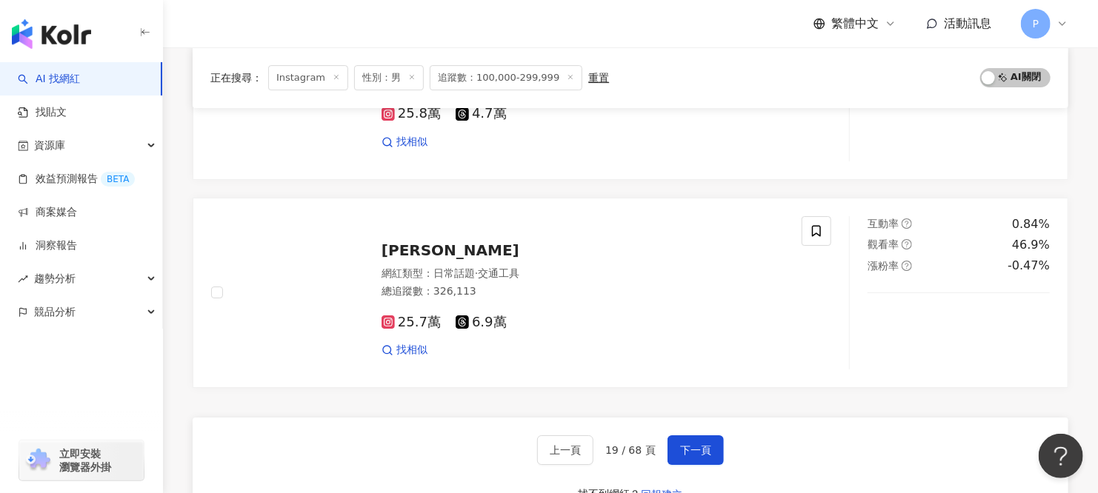
scroll to position [2370, 0]
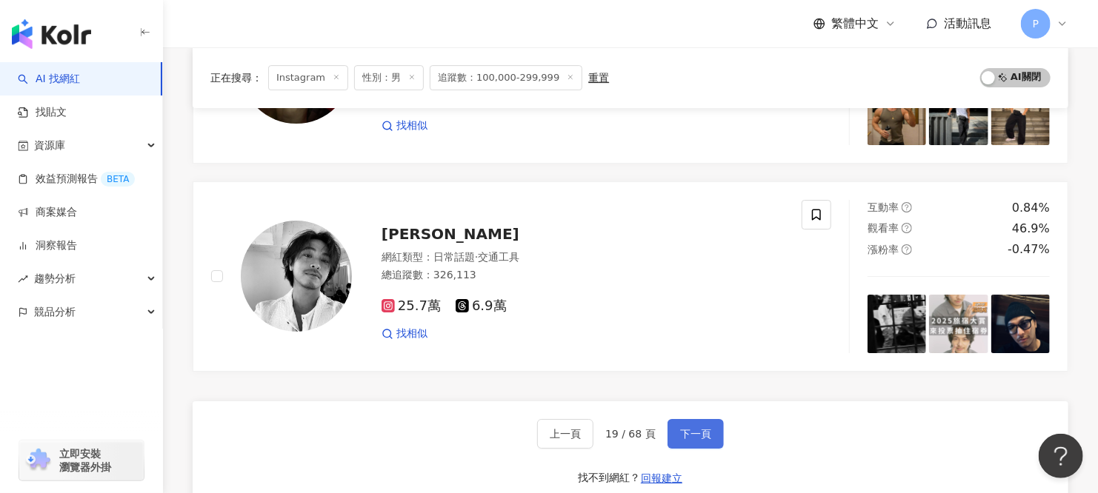
click at [697, 433] on span "下一頁" at bounding box center [695, 434] width 31 height 12
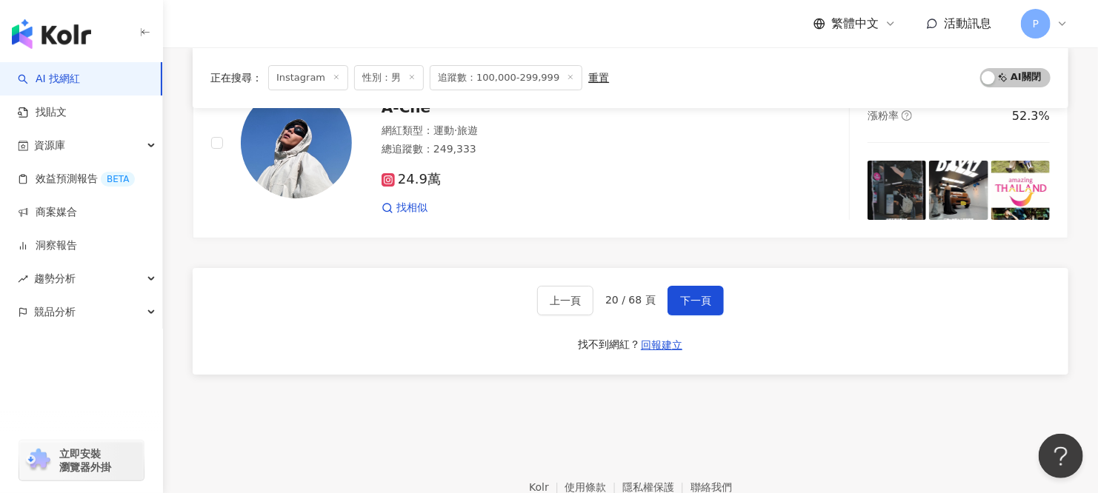
scroll to position [2598, 0]
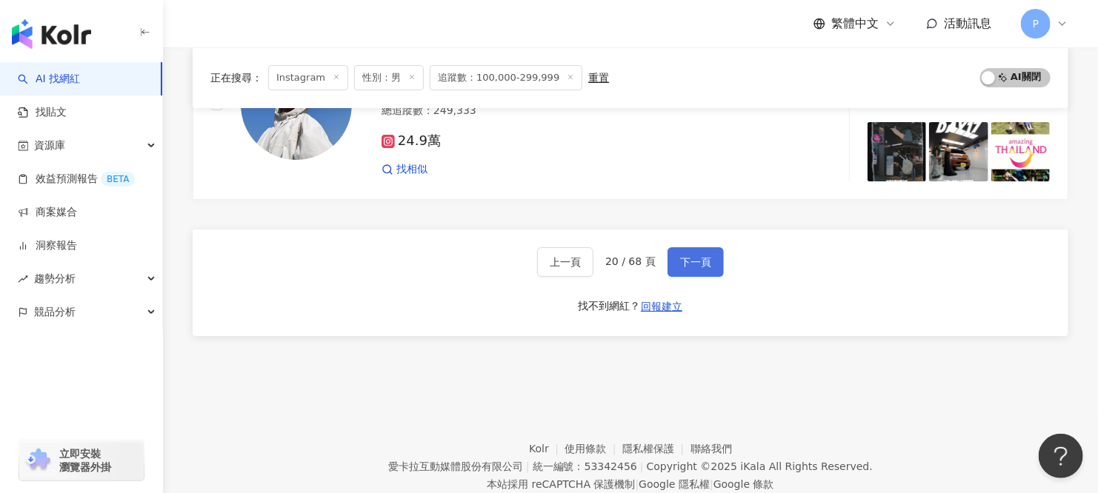
click at [693, 247] on button "下一頁" at bounding box center [695, 262] width 56 height 30
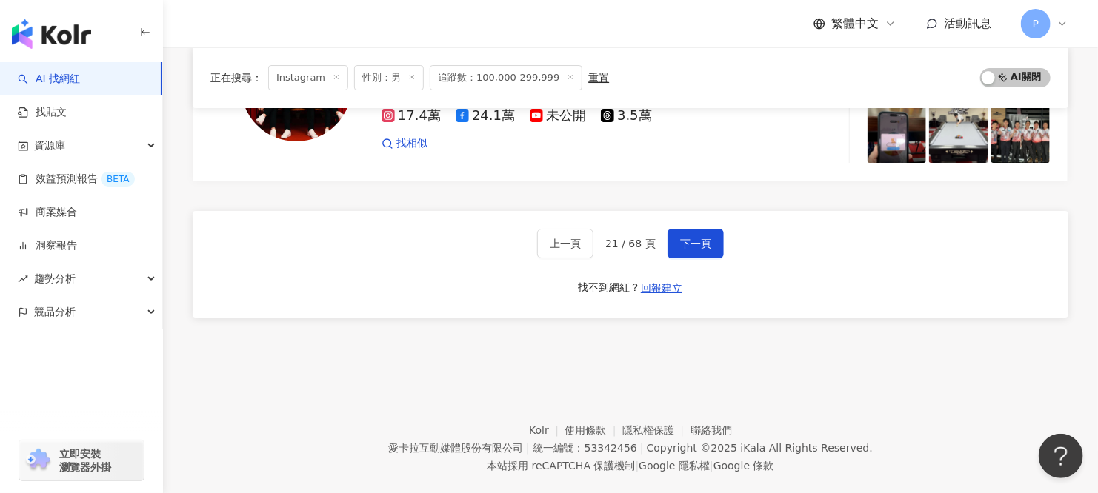
scroll to position [2592, 0]
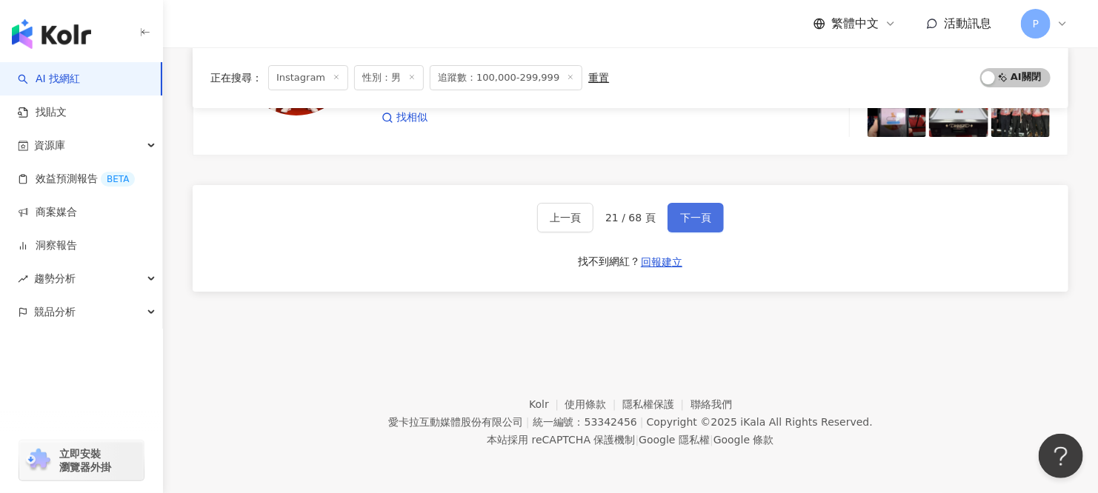
click at [682, 224] on span "下一頁" at bounding box center [695, 218] width 31 height 12
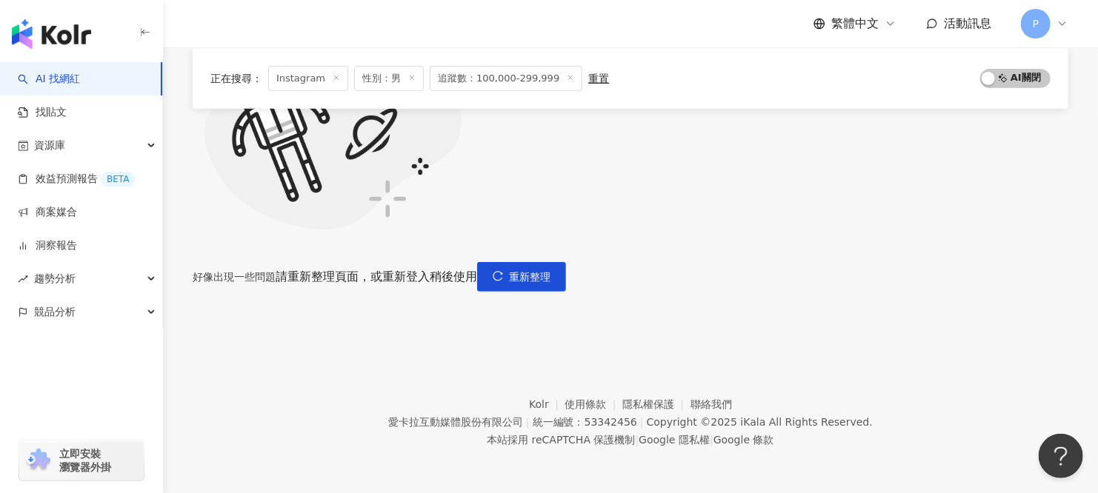
scroll to position [110, 0]
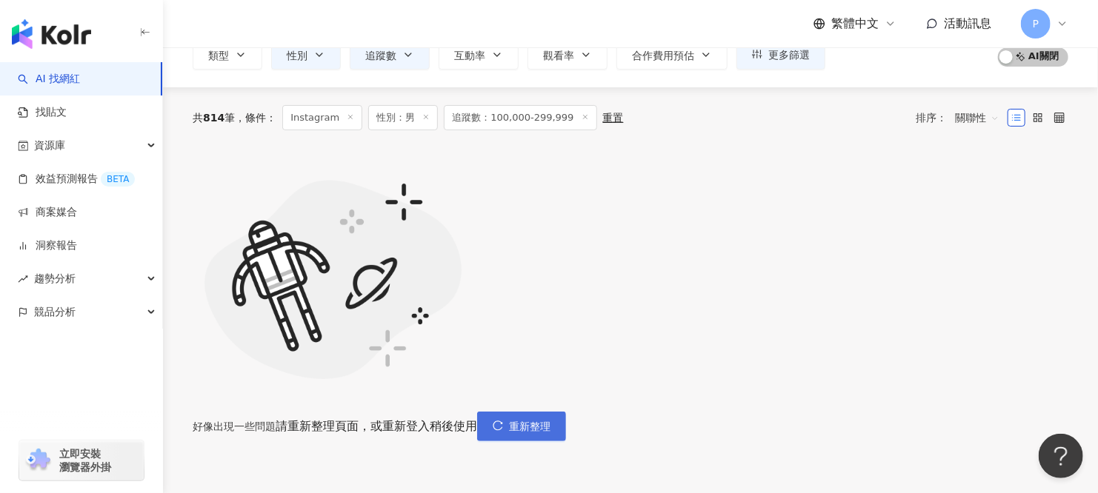
click at [550, 421] on span "重新整理" at bounding box center [529, 427] width 41 height 12
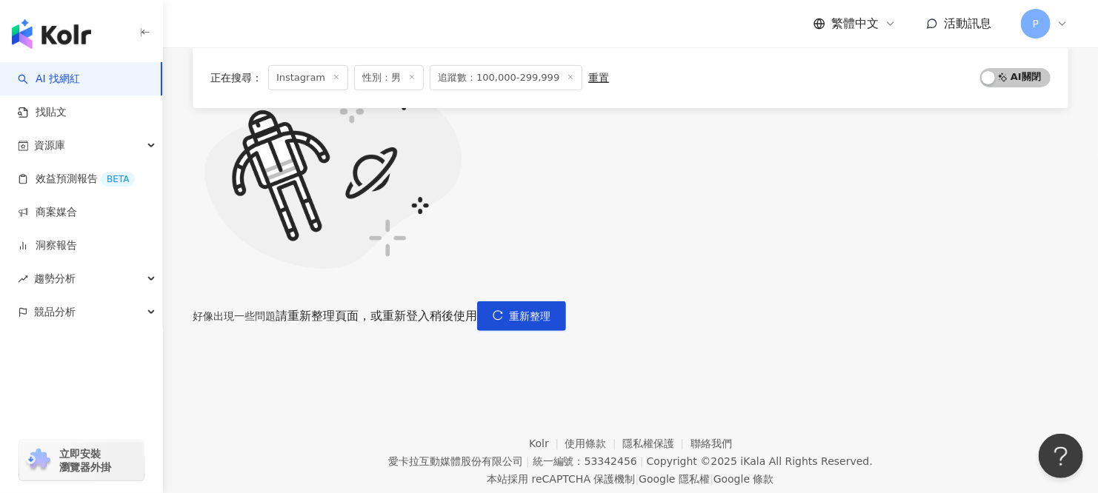
scroll to position [222, 0]
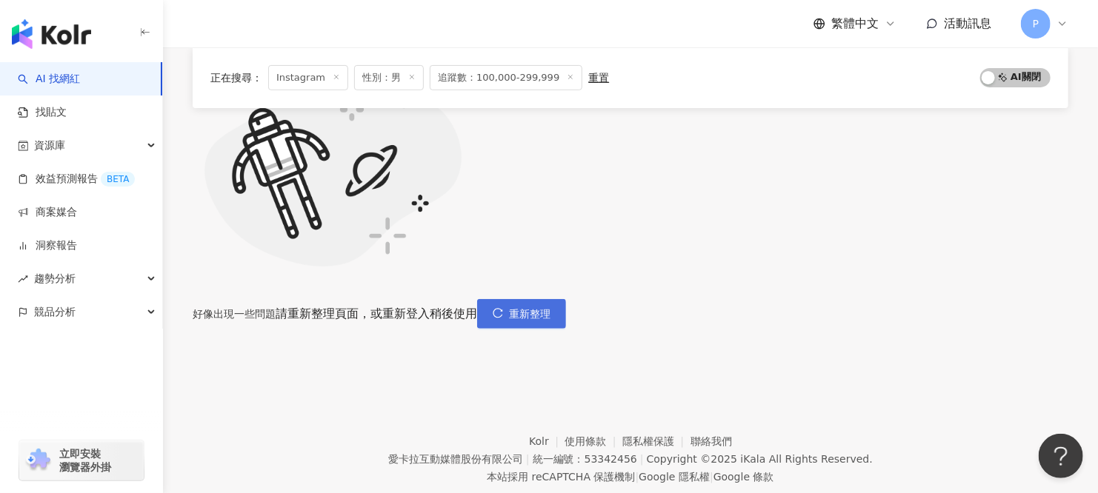
click at [550, 308] on span "重新整理" at bounding box center [529, 314] width 41 height 12
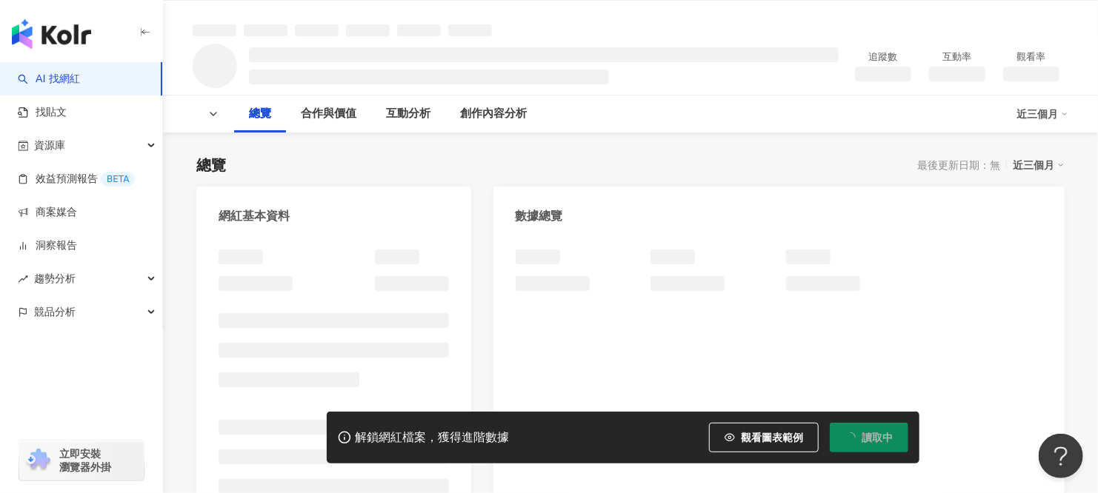
scroll to position [74, 0]
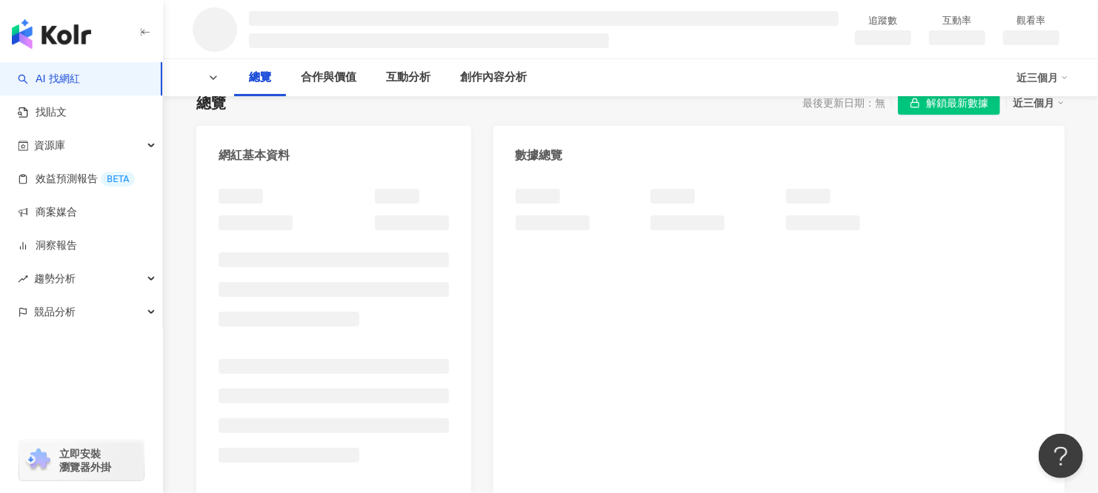
scroll to position [148, 0]
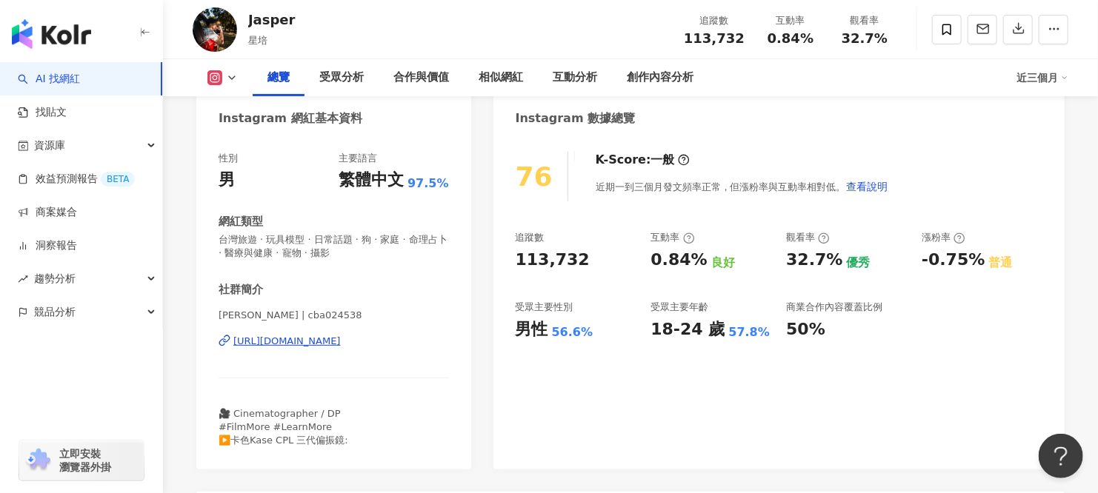
click at [341, 341] on div "https://www.instagram.com/cba024538/" at bounding box center [286, 341] width 107 height 13
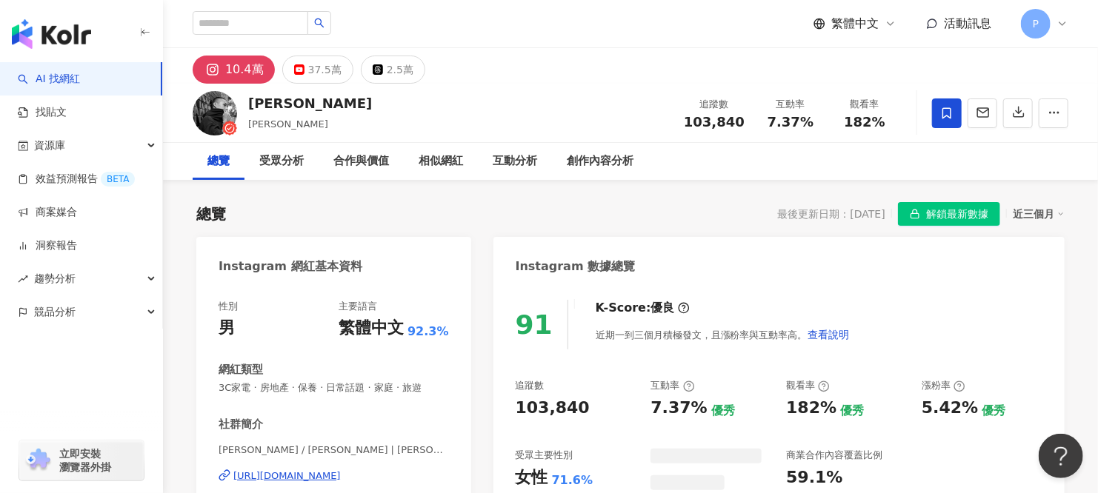
scroll to position [148, 0]
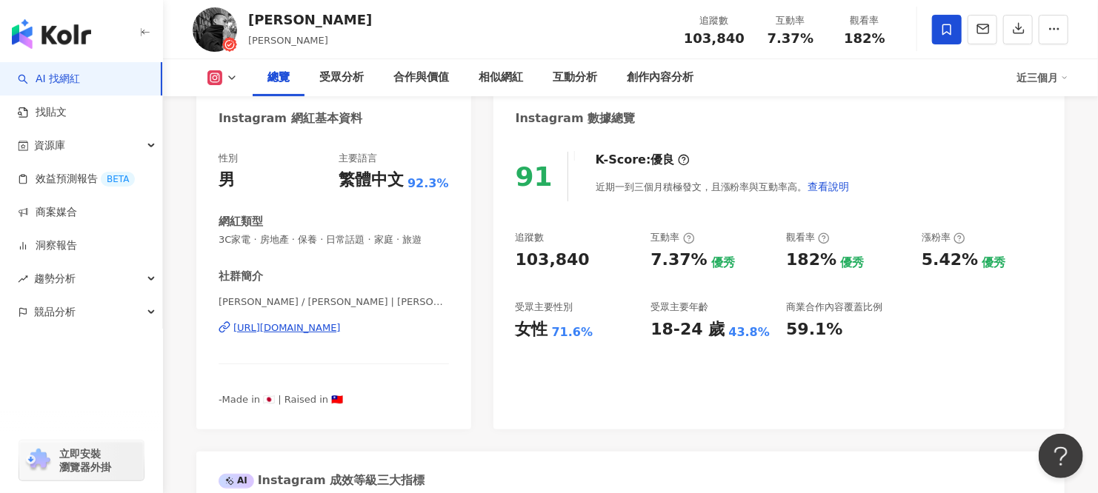
click at [341, 324] on div "https://www.instagram.com/yoshihikoshindo/" at bounding box center [286, 327] width 107 height 13
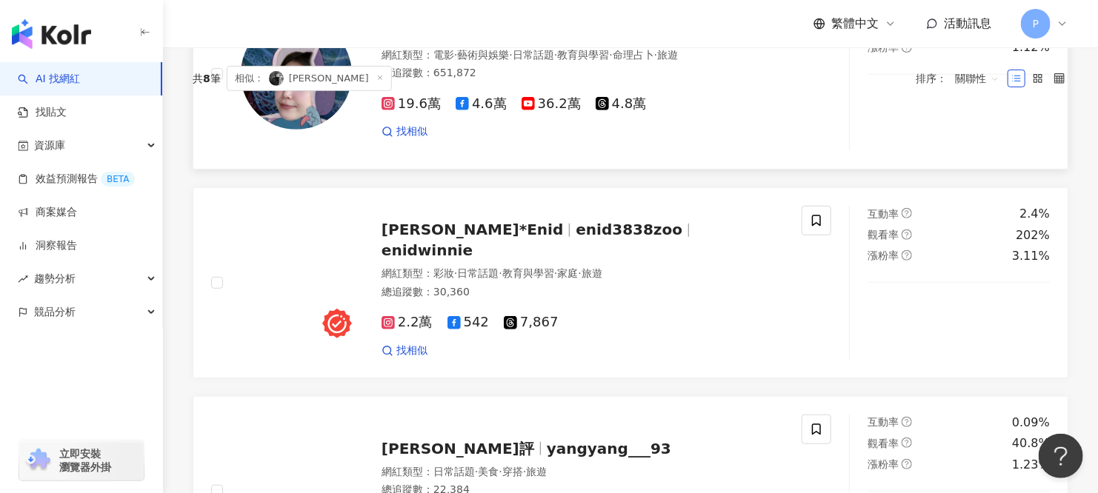
scroll to position [87, 0]
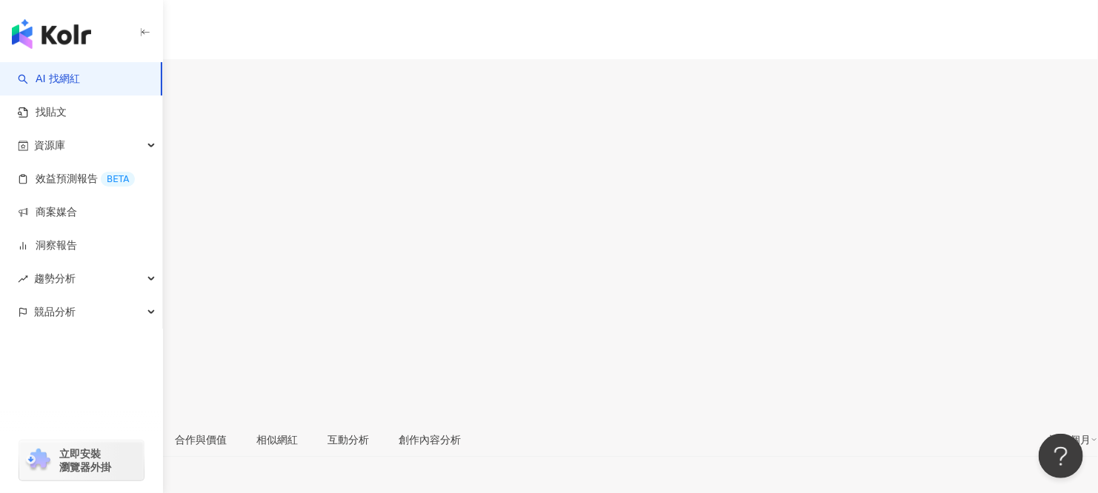
scroll to position [148, 0]
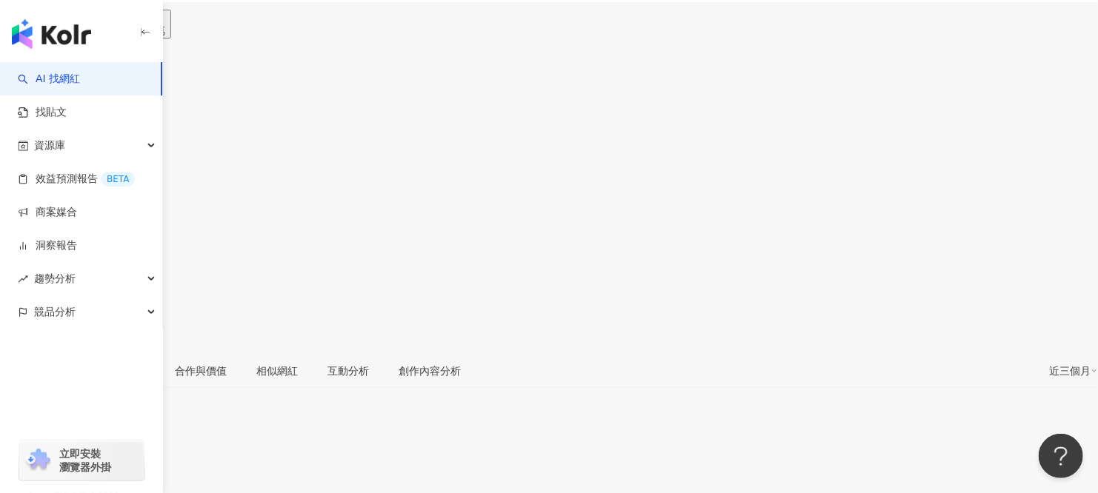
scroll to position [148, 0]
